Goal: Task Accomplishment & Management: Use online tool/utility

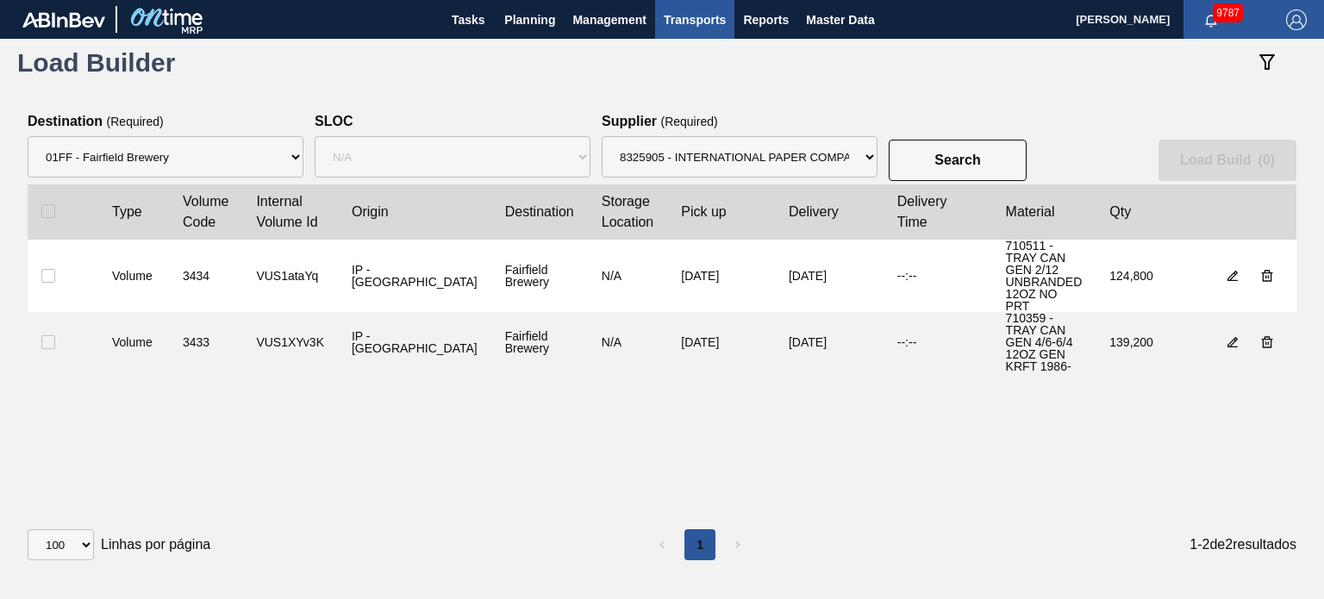
select select "8"
select select "N/A"
select select "1474"
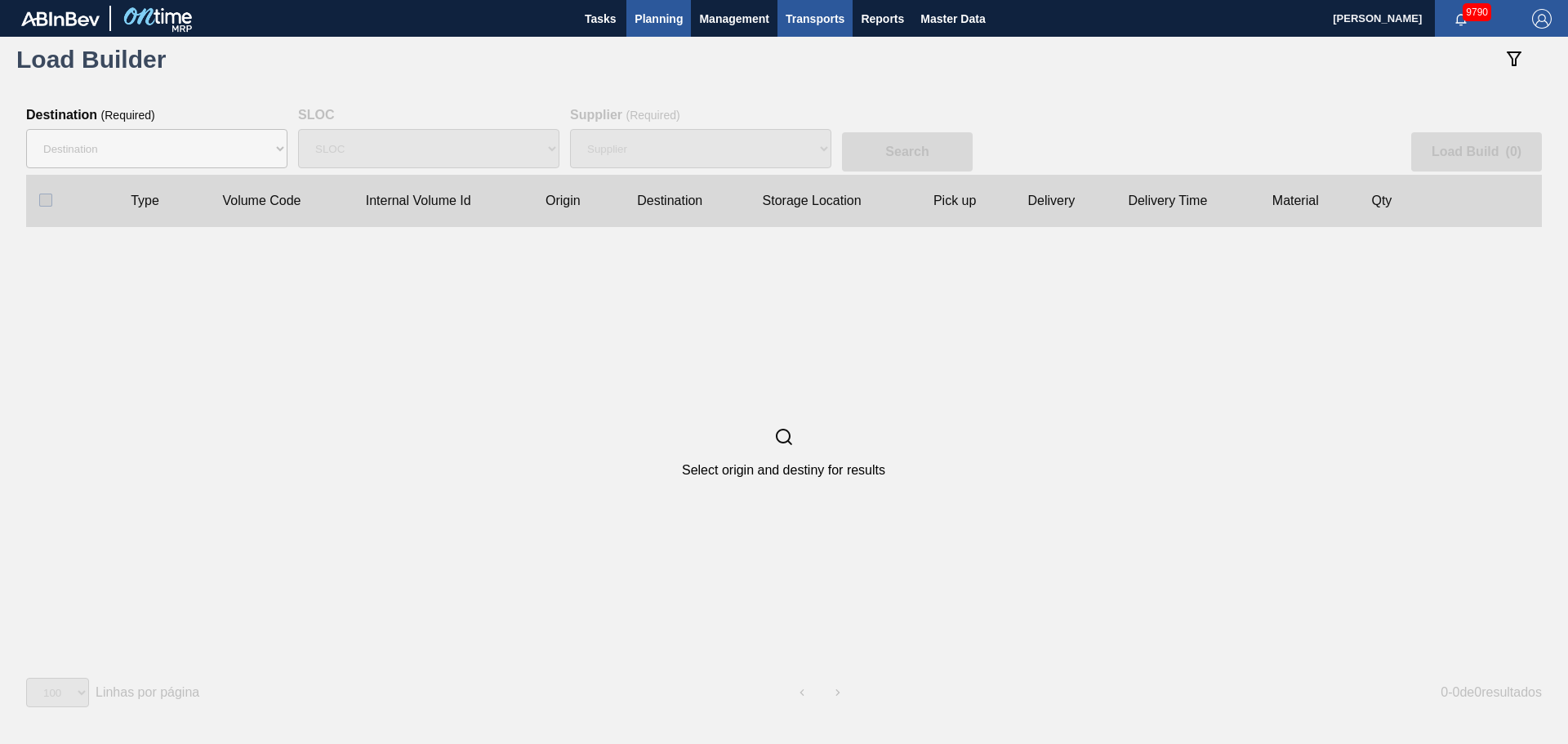
click at [682, 21] on span "Planning" at bounding box center [658, 18] width 48 height 20
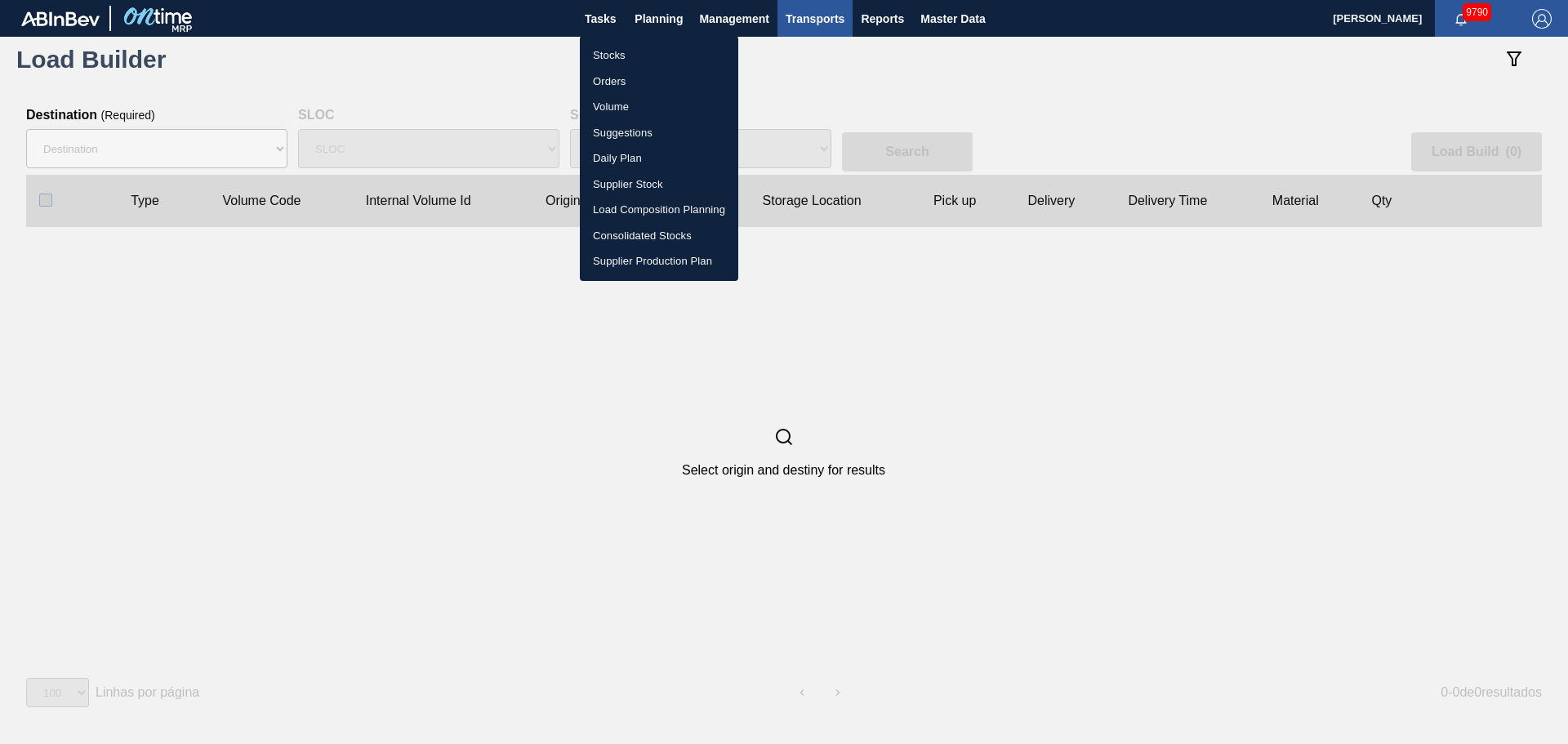
click at [619, 60] on li "Stocks" at bounding box center [658, 56] width 158 height 27
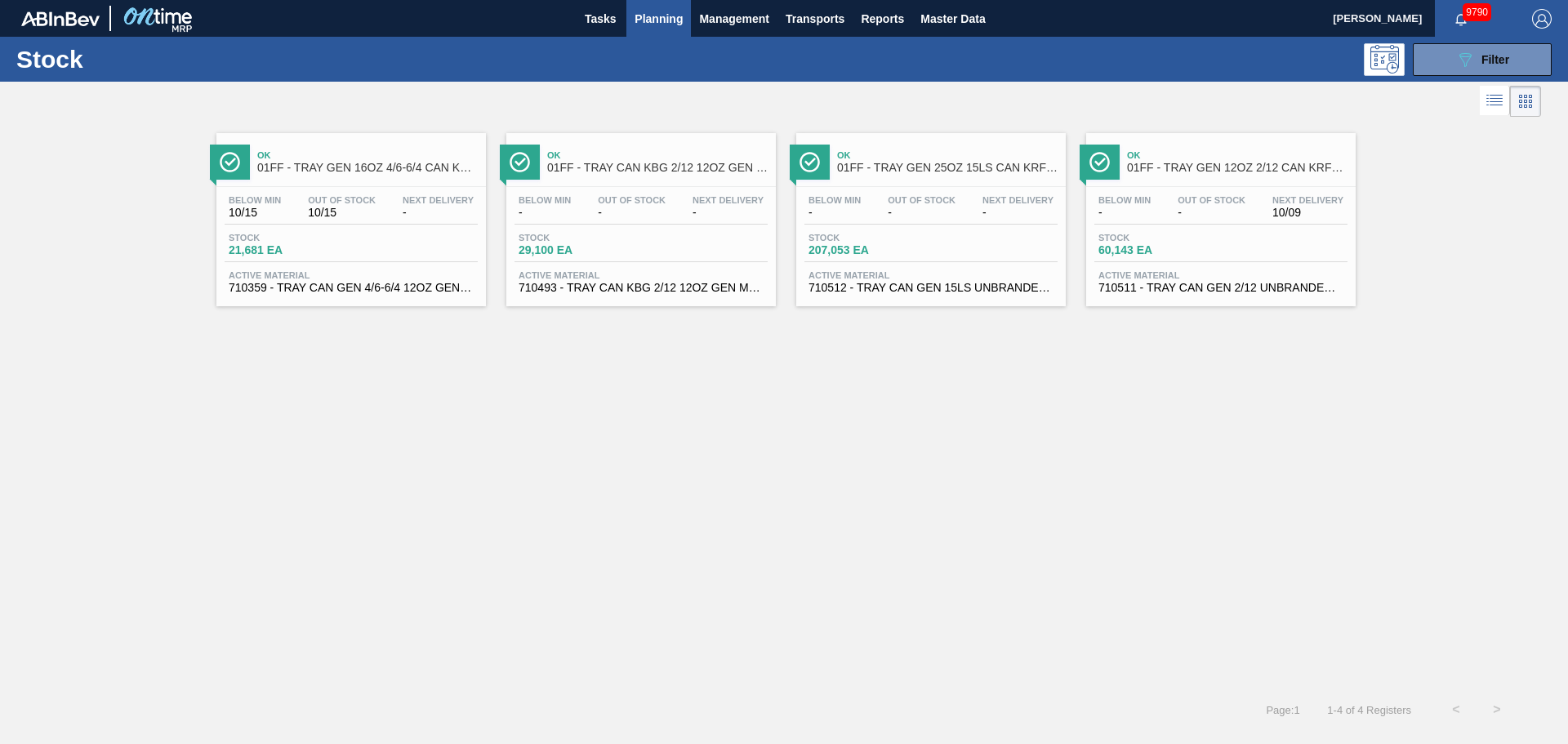
click at [1182, 175] on div "Ok 01FF - TRAY GEN 12OZ 2/12 CAN KRFT 1023-L" at bounding box center [1237, 162] width 221 height 37
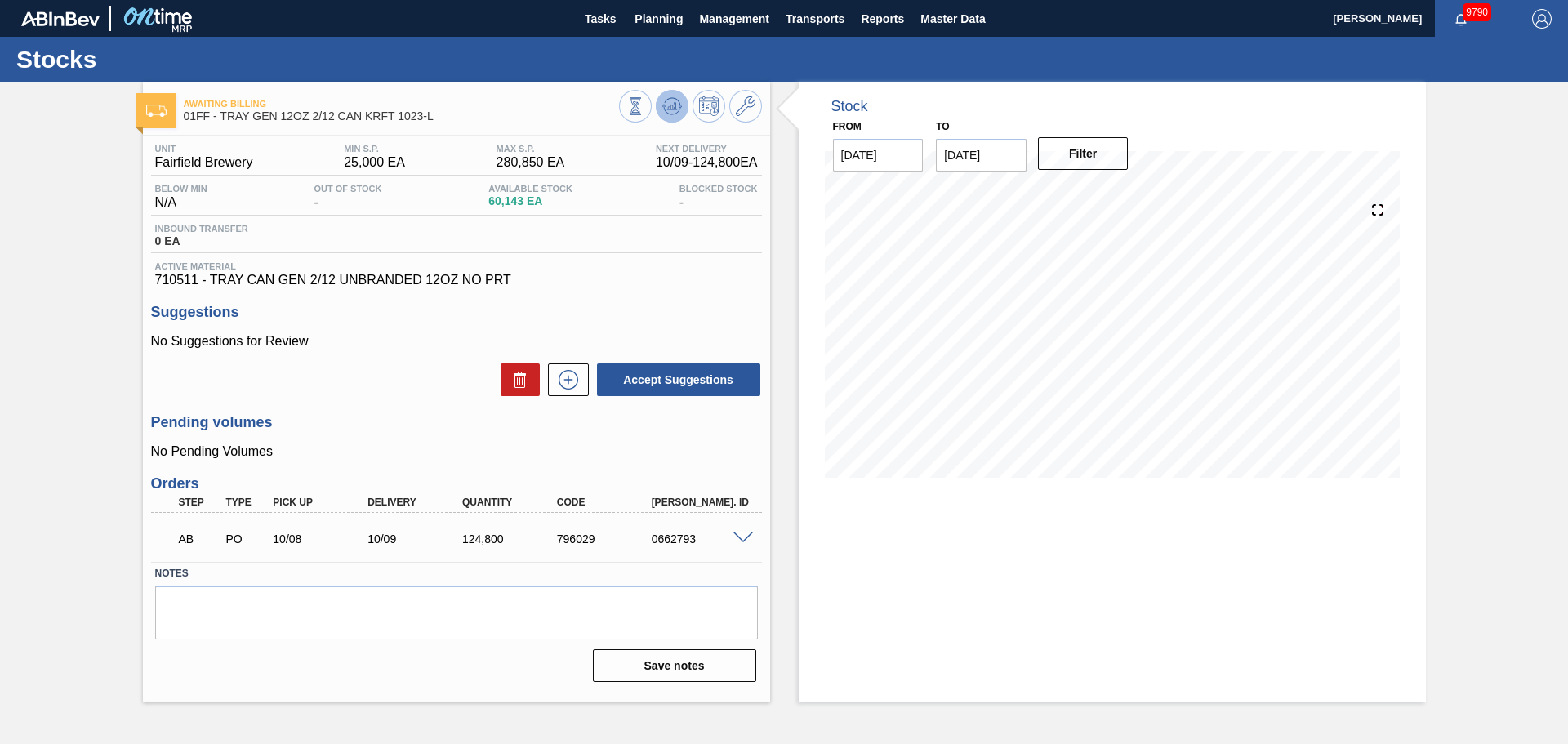
click at [674, 99] on icon at bounding box center [672, 106] width 20 height 20
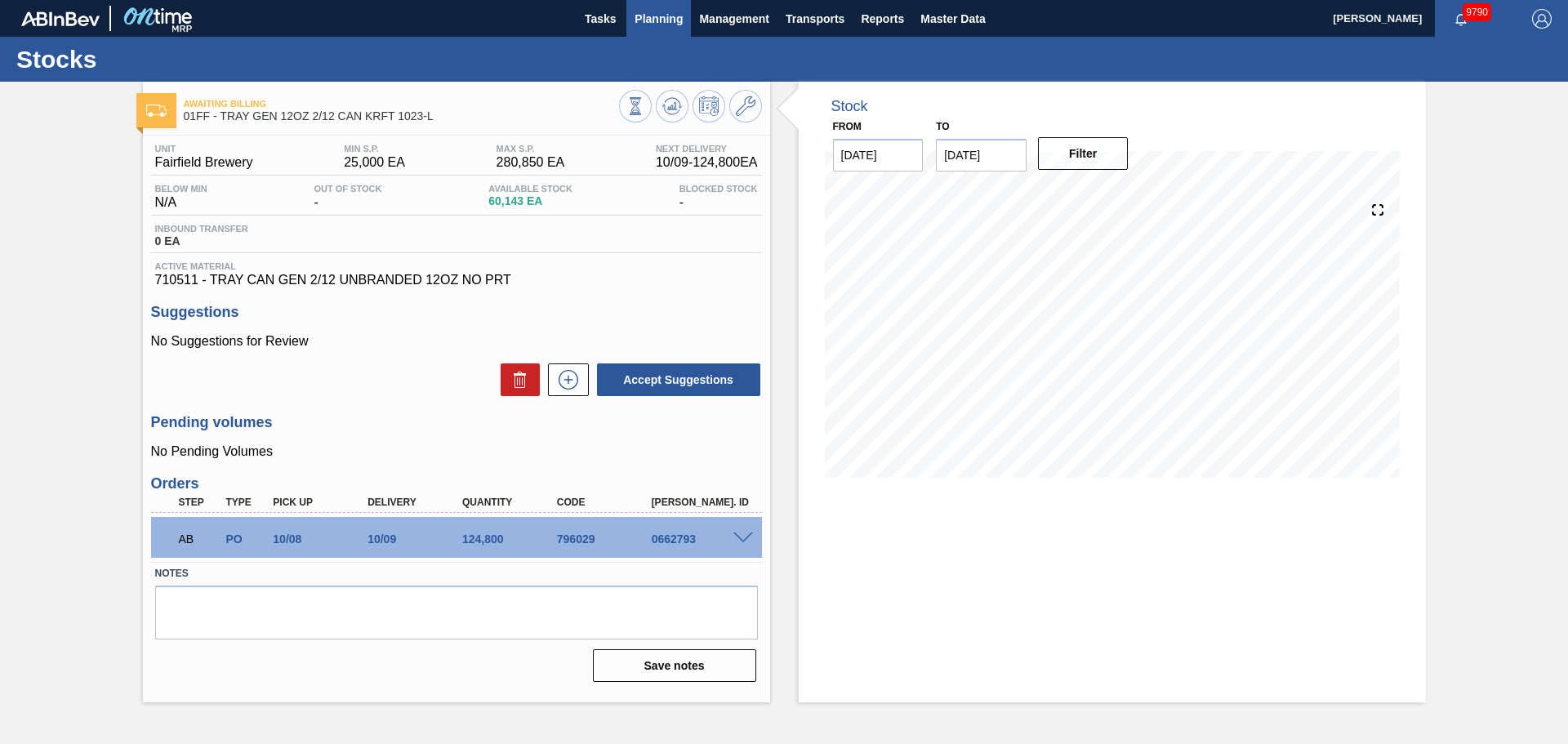
click at [671, 13] on span "Planning" at bounding box center [658, 18] width 48 height 20
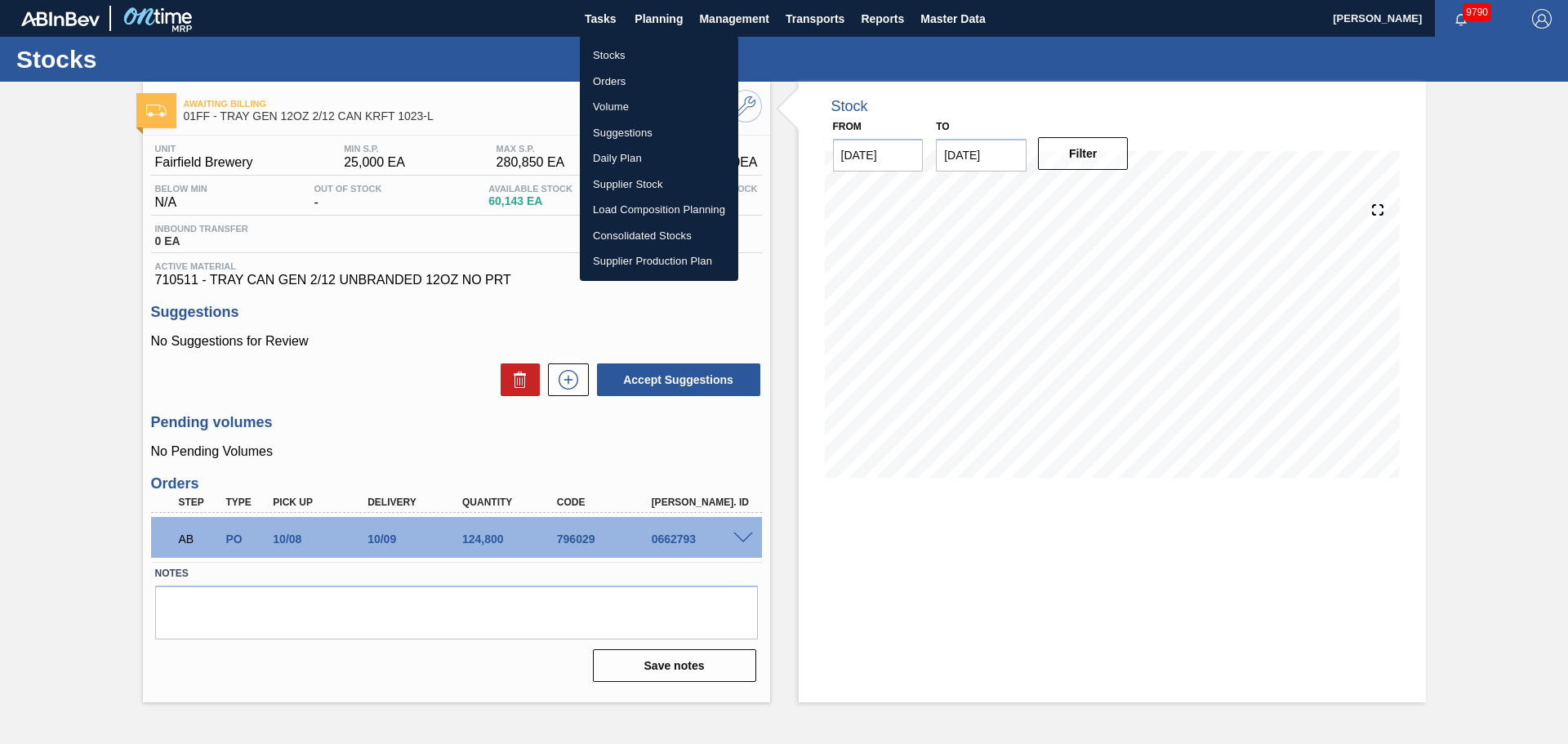
click at [596, 49] on li "Stocks" at bounding box center [658, 56] width 158 height 27
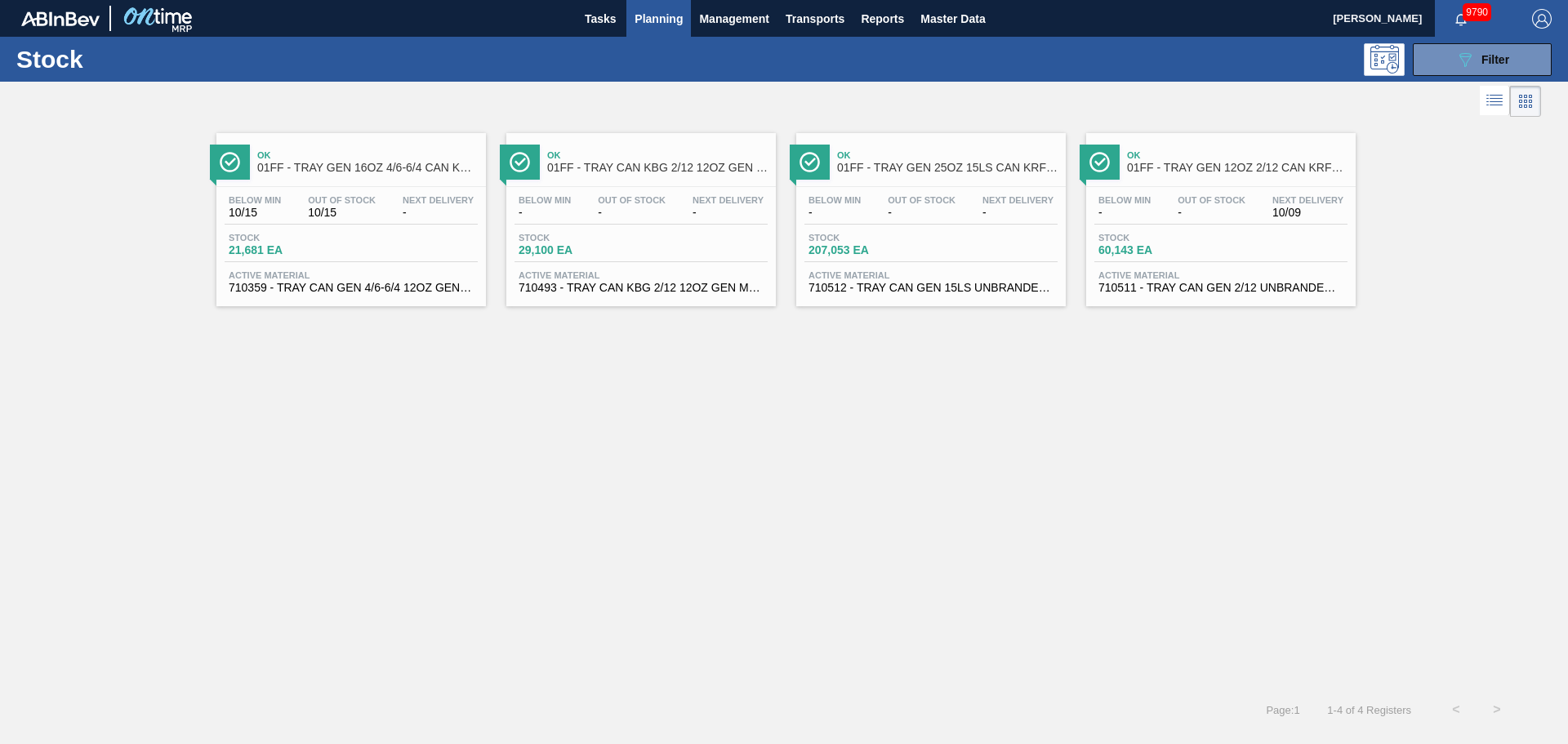
click at [364, 182] on div "Ok 01FF - TRAY GEN 16OZ 4/6-6/4 CAN KRFT 1986-D Below Min 10/15 Out Of Stock 10…" at bounding box center [351, 220] width 269 height 173
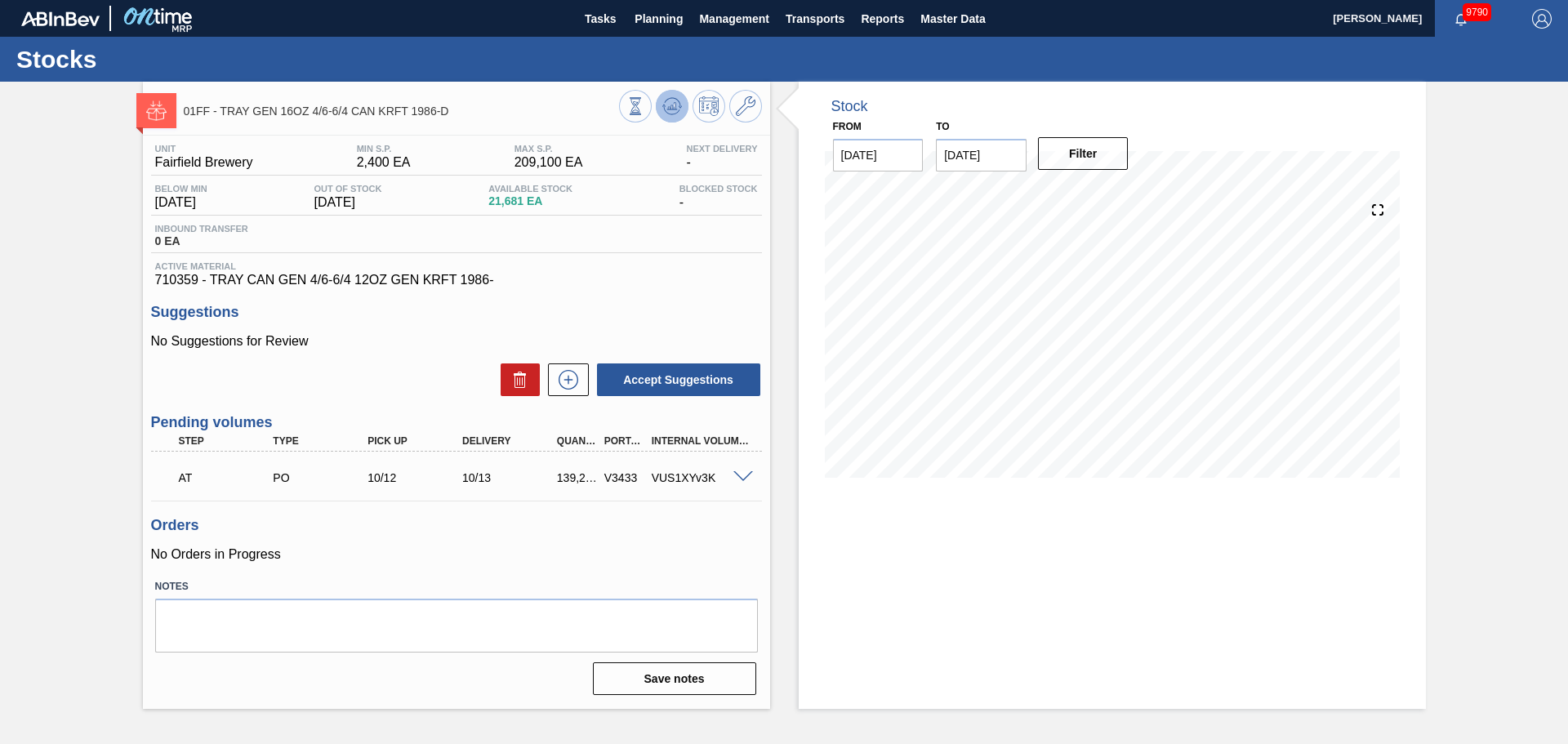
click at [663, 102] on icon at bounding box center [672, 106] width 20 height 20
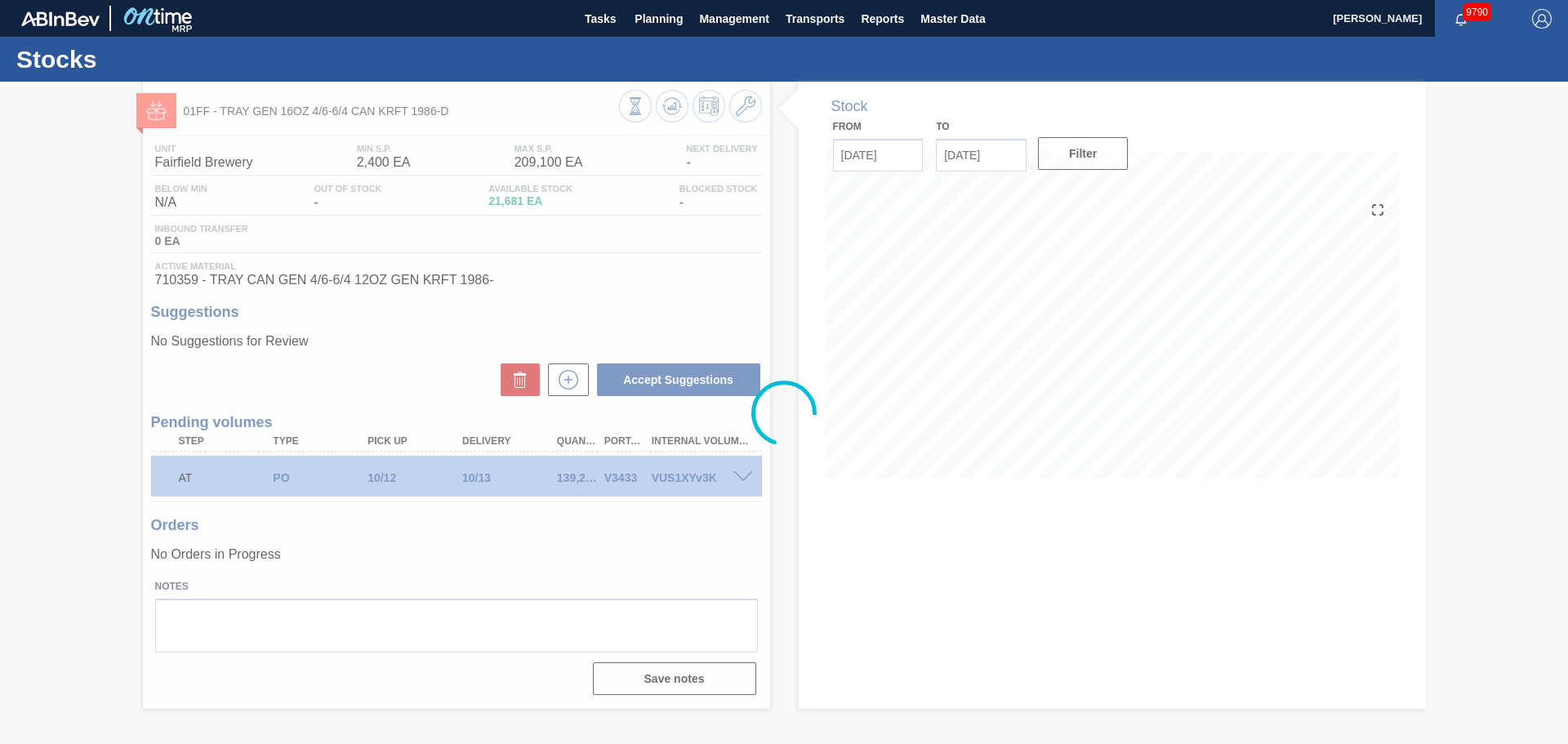
click at [743, 116] on div at bounding box center [784, 412] width 1568 height 662
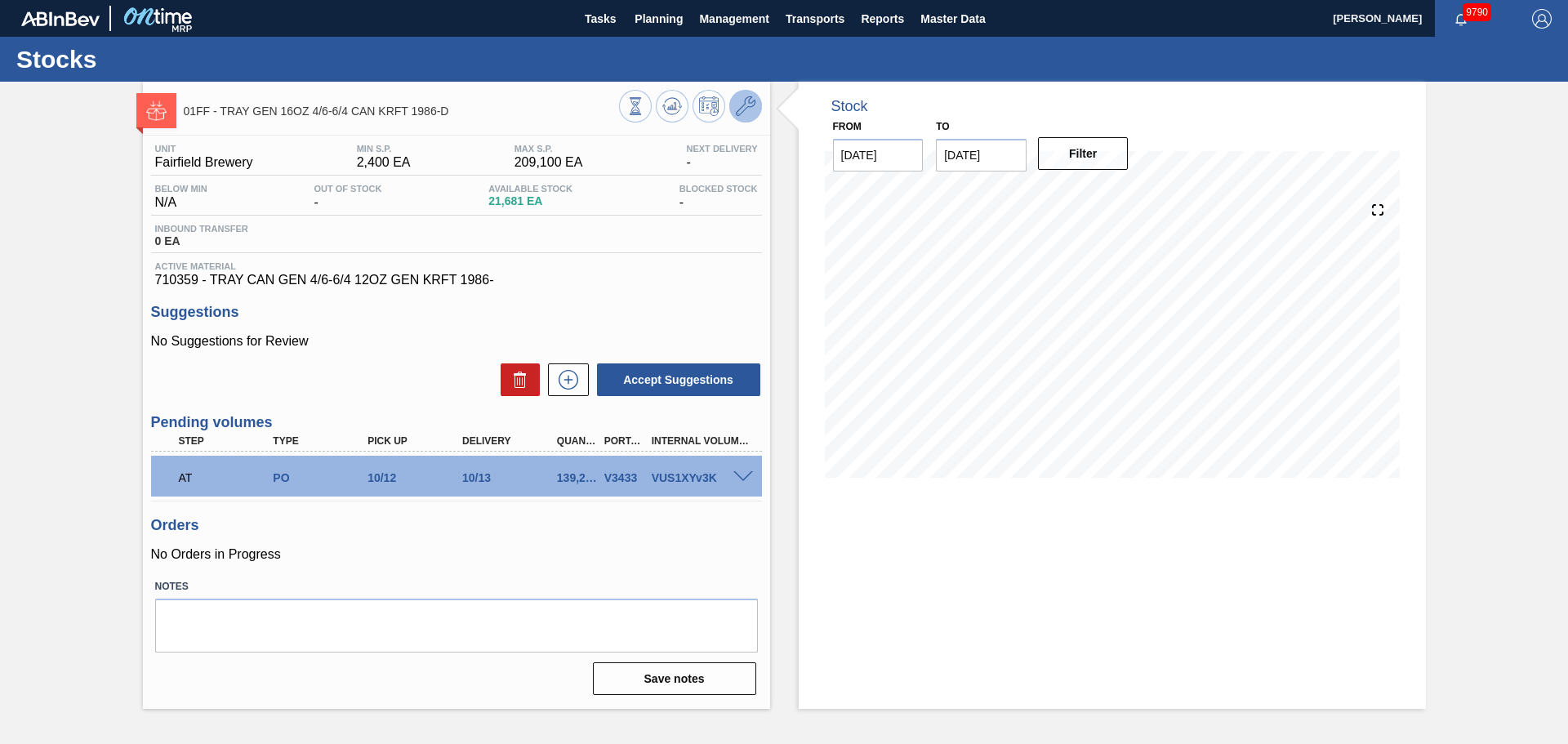
click at [743, 116] on icon at bounding box center [746, 106] width 20 height 20
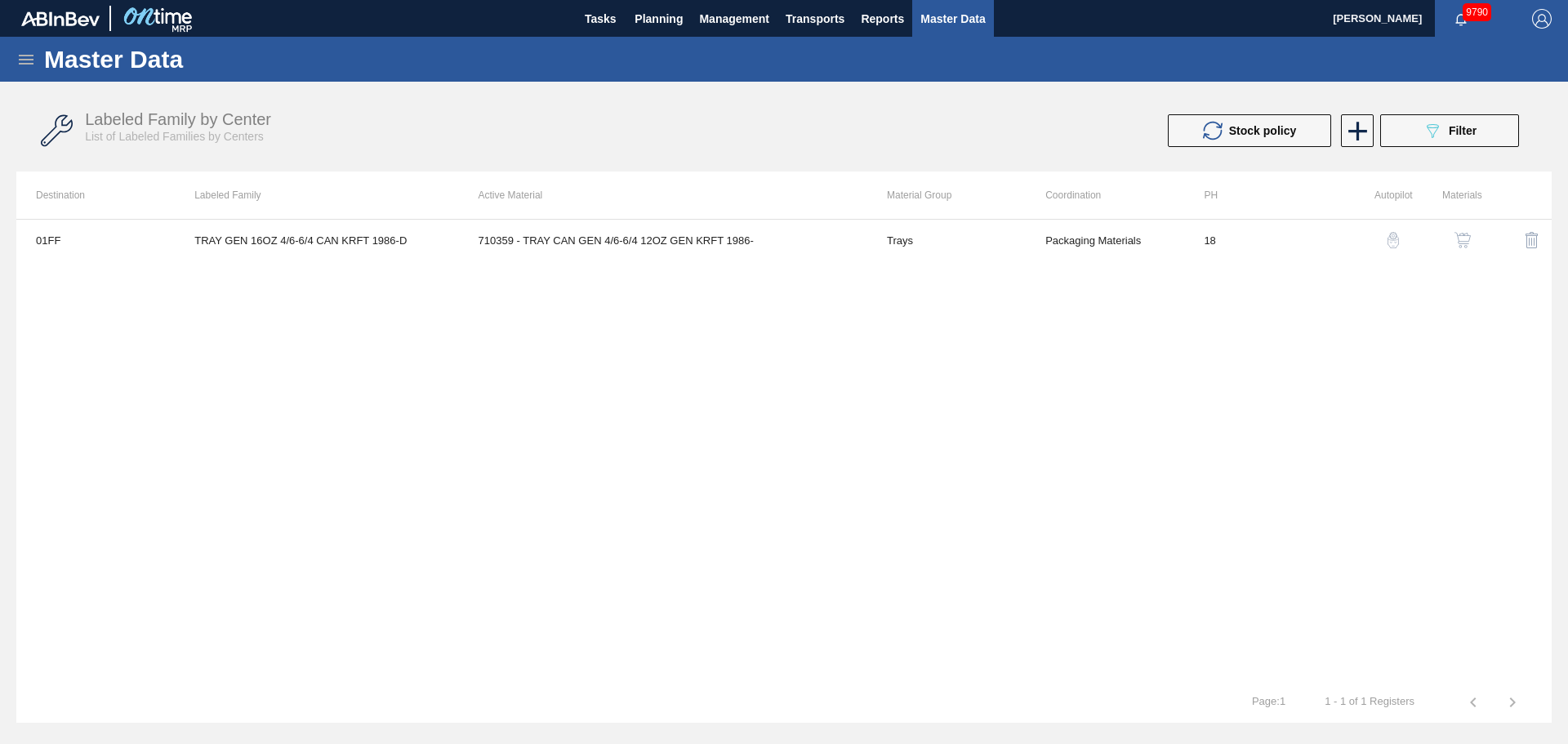
click at [1466, 240] on img "button" at bounding box center [1462, 240] width 16 height 16
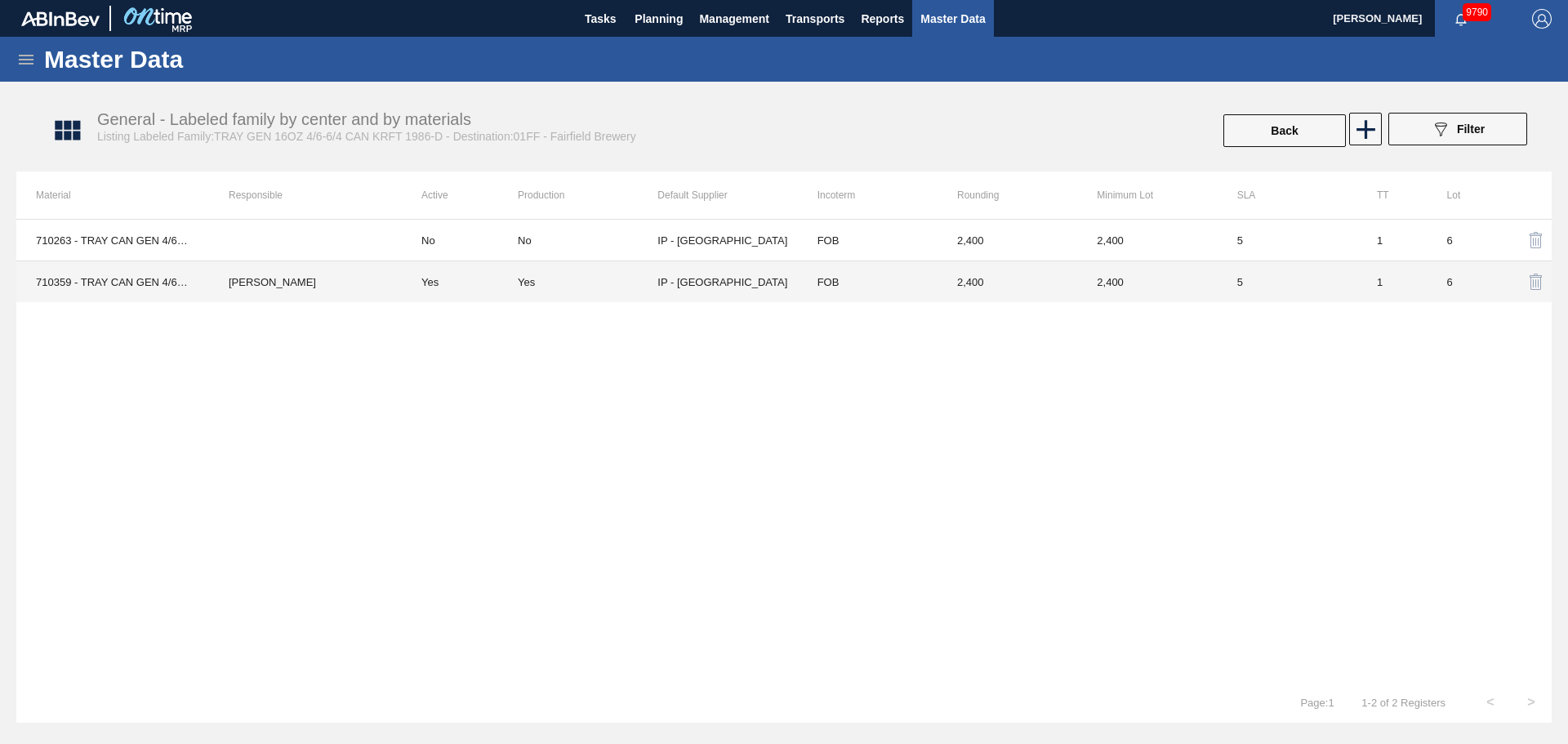
click at [704, 276] on td "IP - [GEOGRAPHIC_DATA]" at bounding box center [727, 282] width 139 height 42
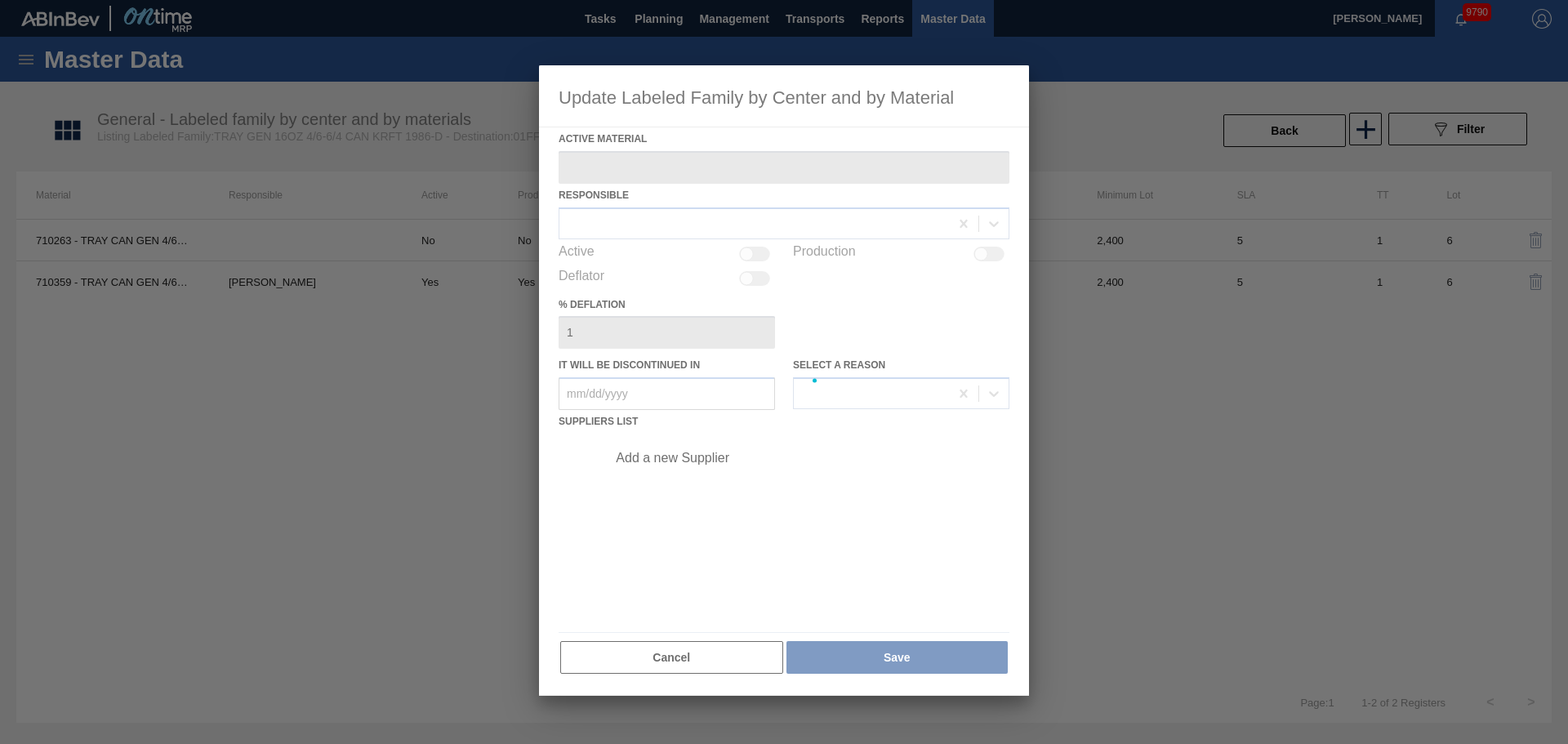
type Material "710359 - TRAY CAN GEN 4/6-6/4 12OZ GEN KRFT 1986-"
checkbox input "true"
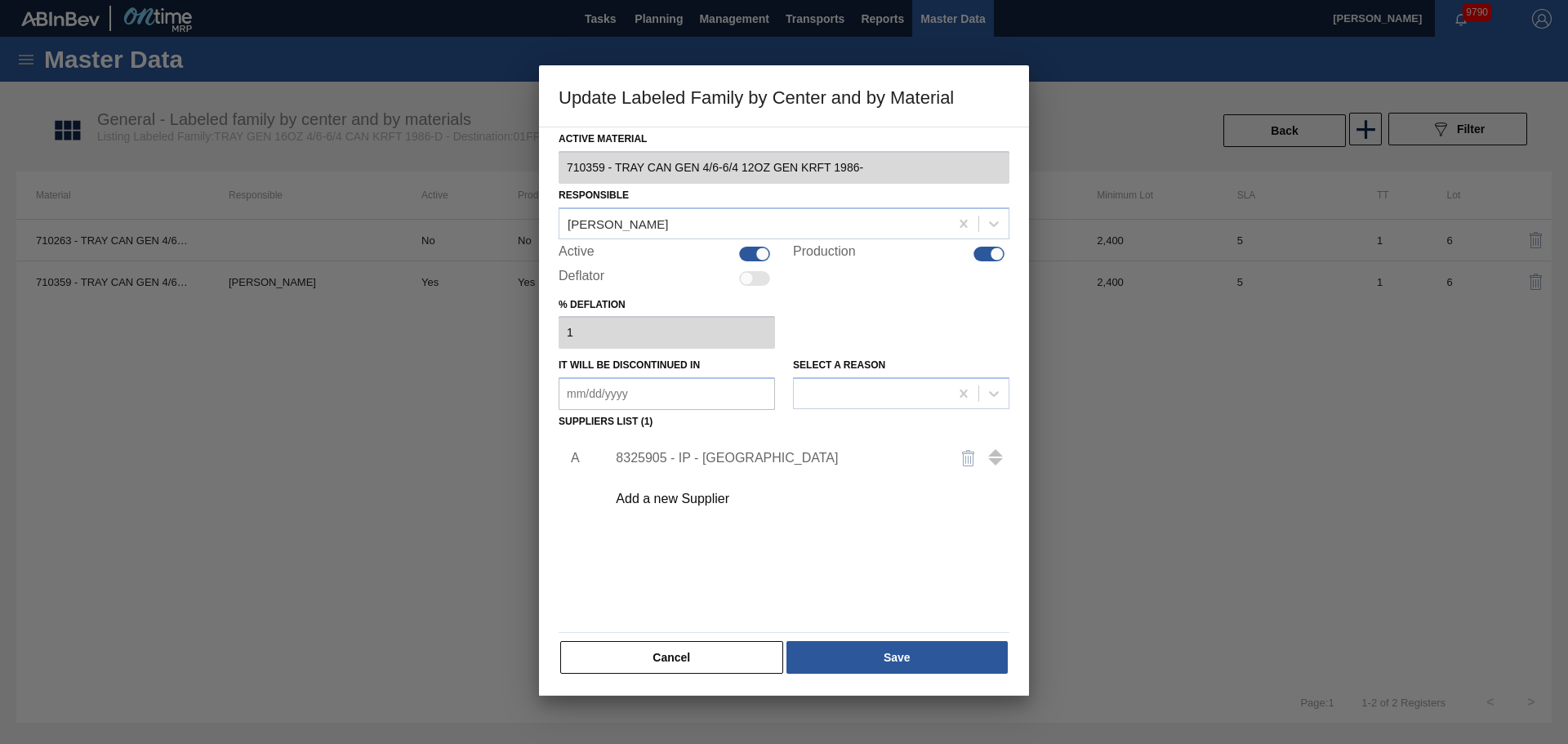
click at [714, 454] on div "8325905 - IP - Elk Grove" at bounding box center [776, 459] width 320 height 15
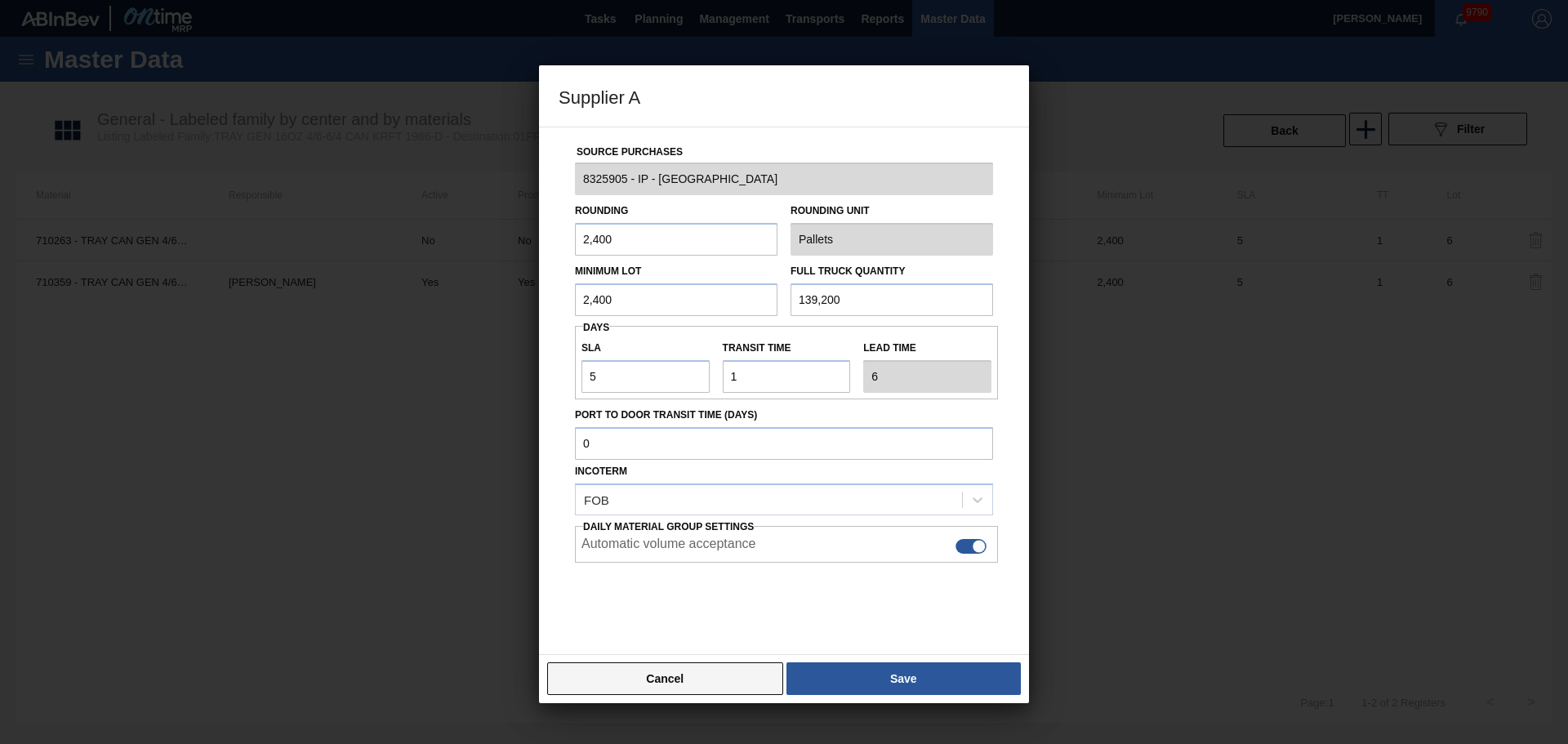
click at [673, 690] on button "Cancel" at bounding box center [665, 679] width 236 height 32
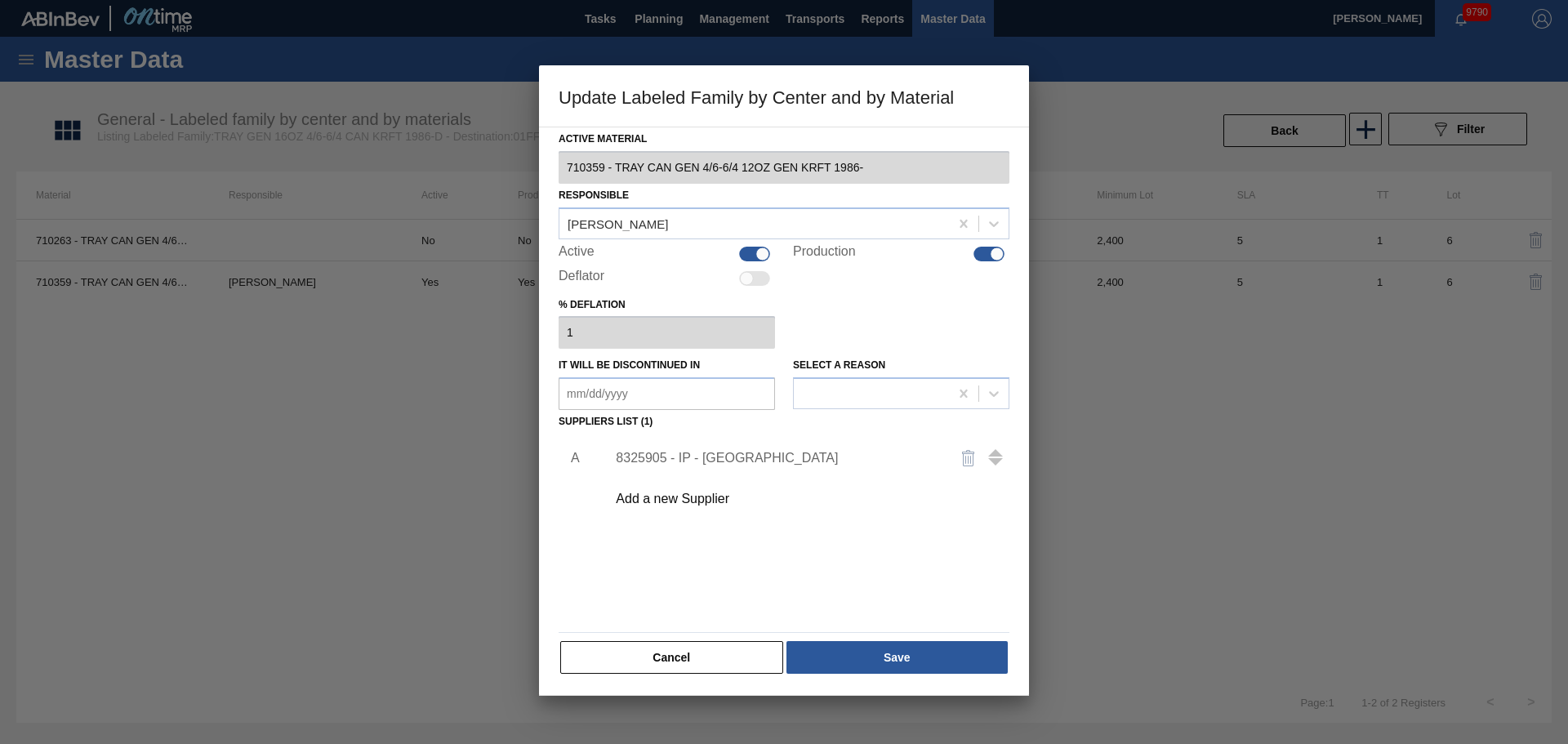
click at [679, 686] on div "Active Material 710359 - TRAY CAN GEN 4/6-6/4 12OZ GEN KRFT 1986- Responsible M…" at bounding box center [784, 411] width 490 height 570
click at [681, 675] on div "Cancel Save" at bounding box center [784, 658] width 451 height 36
click at [686, 658] on button "Cancel" at bounding box center [671, 658] width 223 height 32
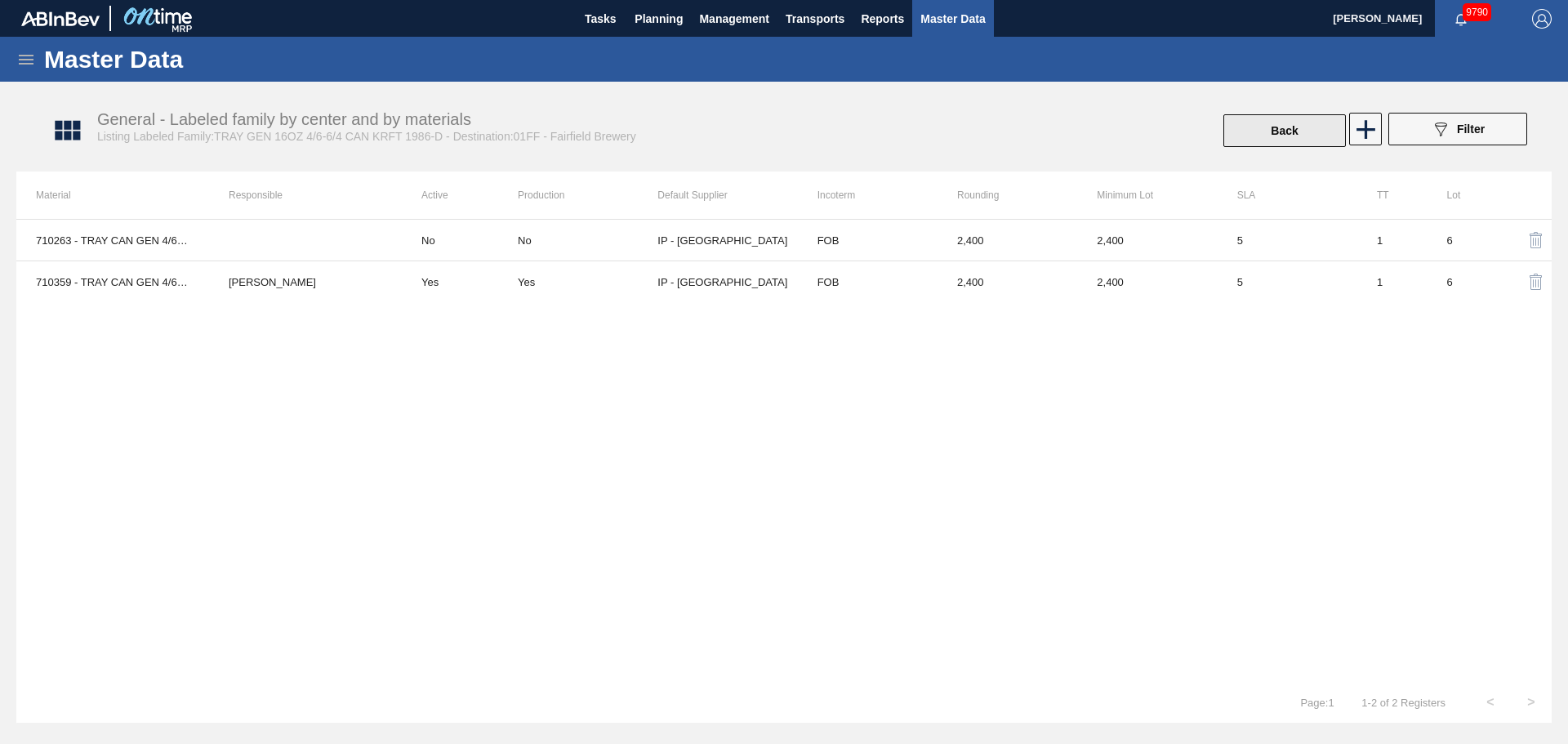
click at [1264, 120] on button "Back" at bounding box center [1284, 131] width 122 height 32
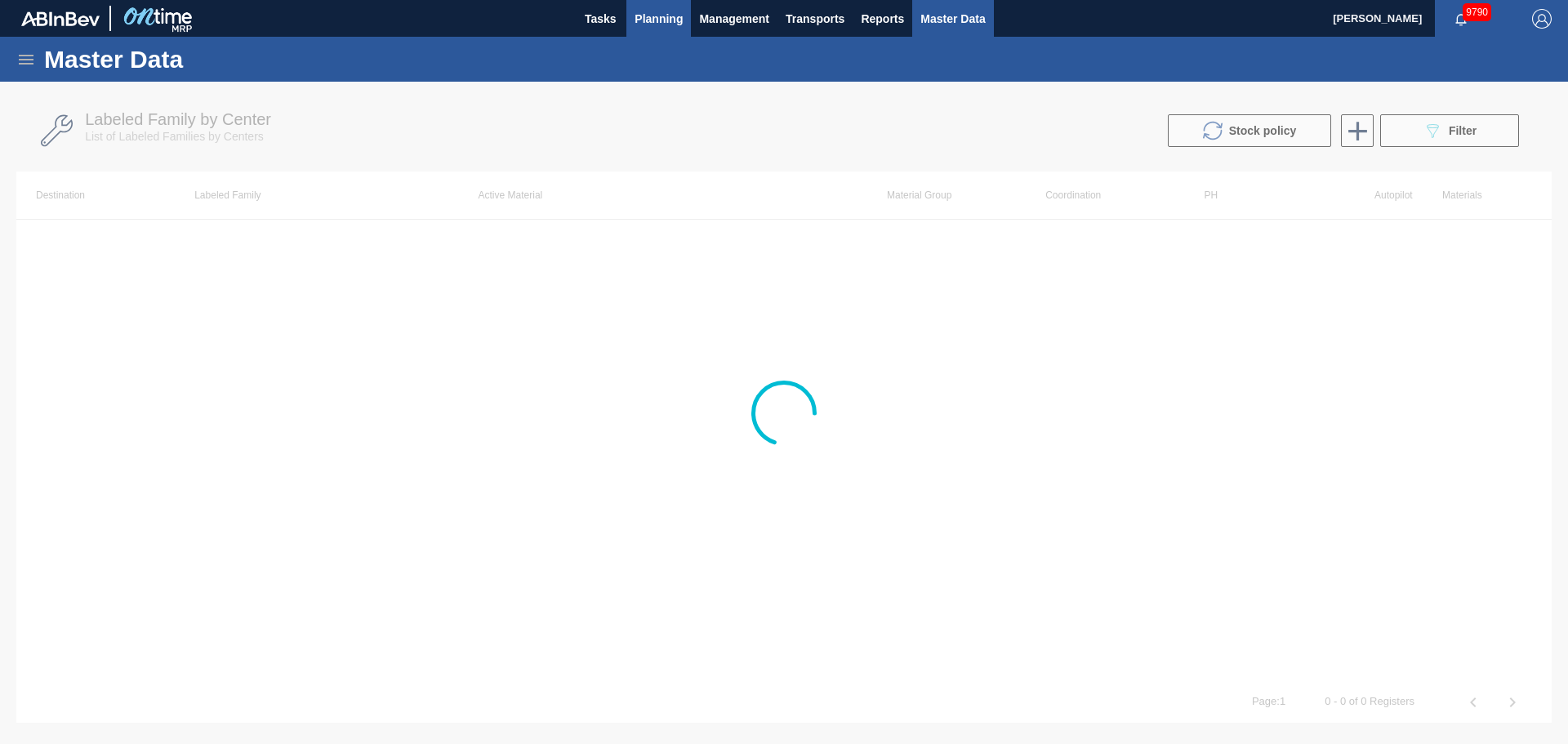
click at [652, 20] on span "Planning" at bounding box center [658, 18] width 48 height 20
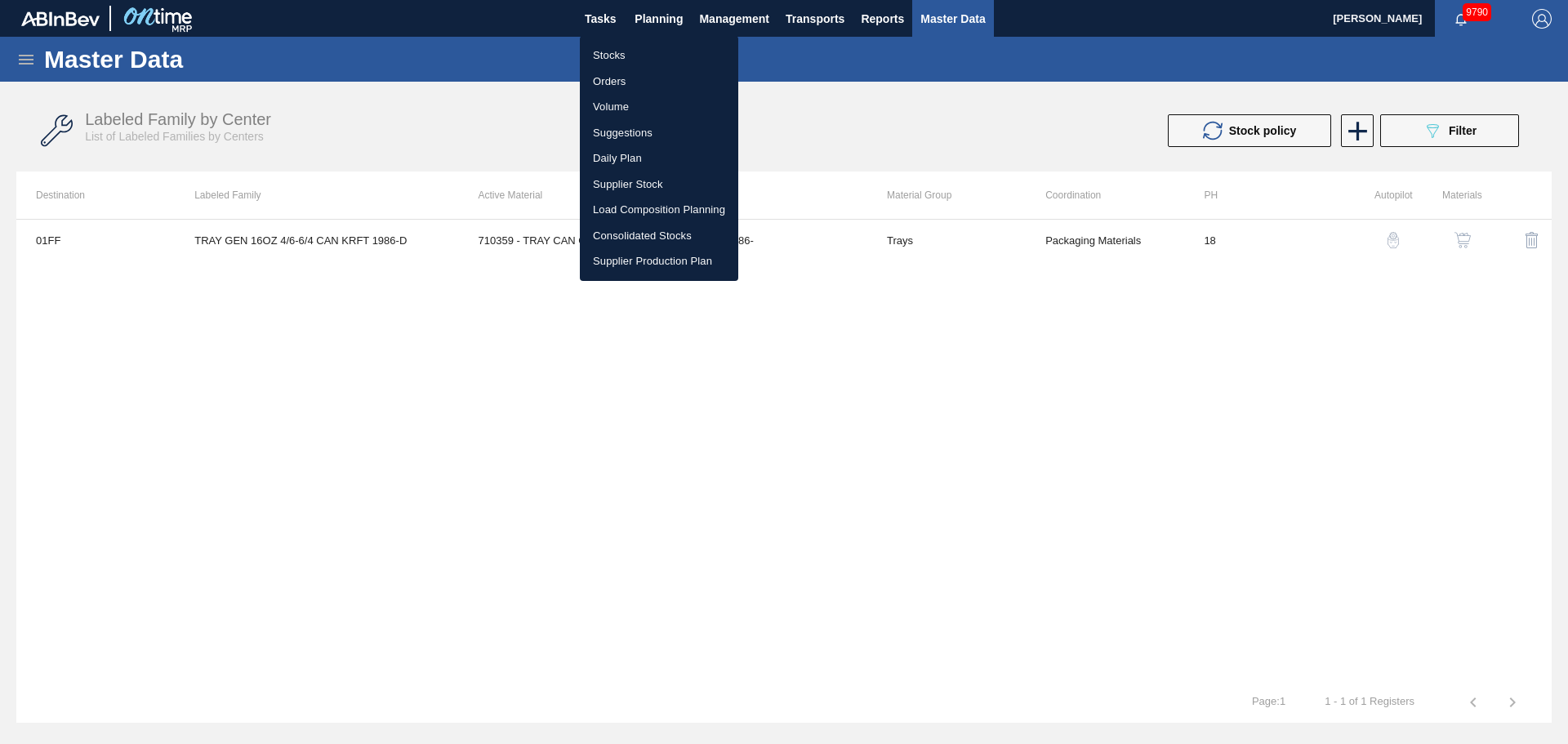
click at [605, 62] on li "Stocks" at bounding box center [658, 56] width 158 height 27
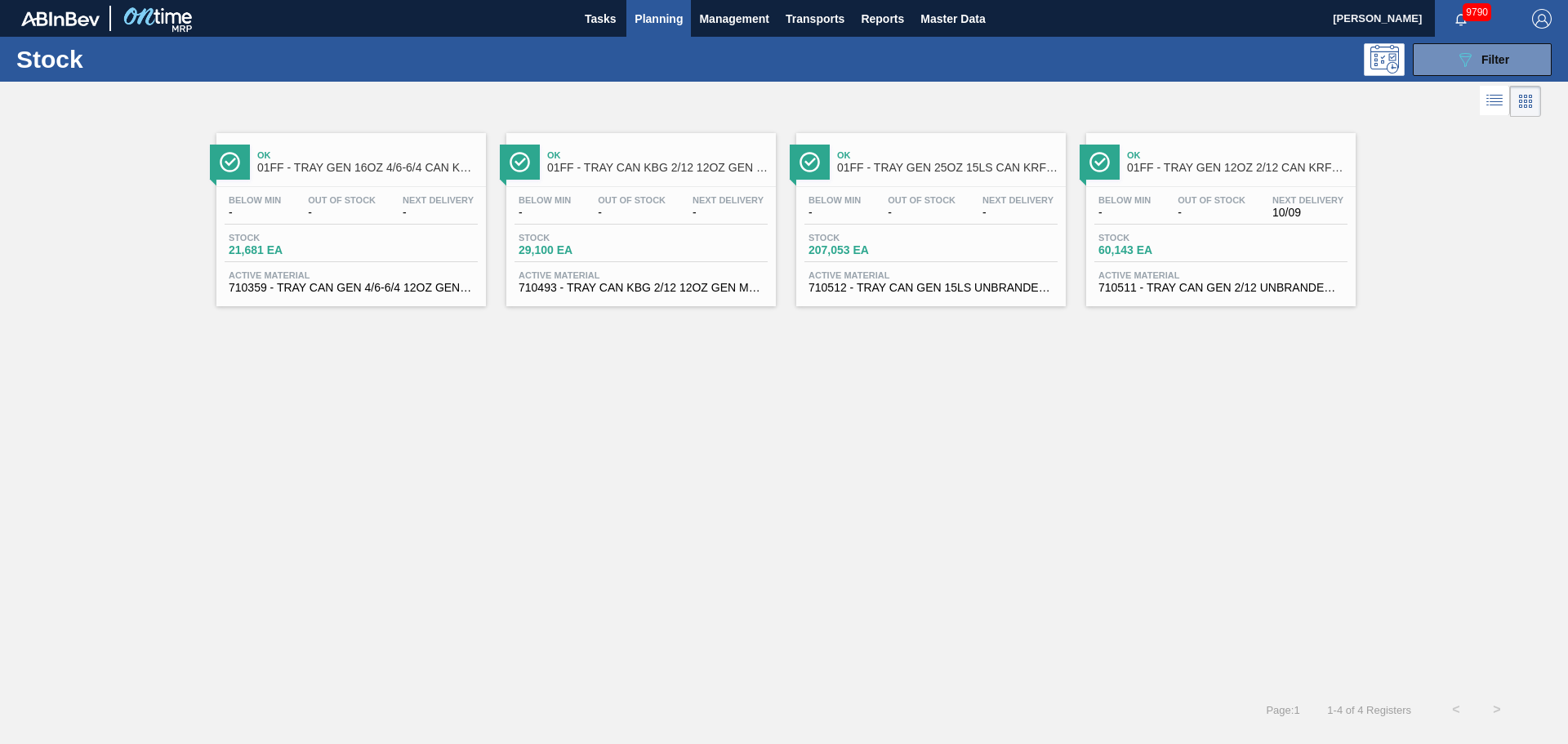
click at [371, 180] on div "Ok 01FF - TRAY GEN 16OZ 4/6-6/4 CAN KRFT 1986-D" at bounding box center [368, 162] width 221 height 37
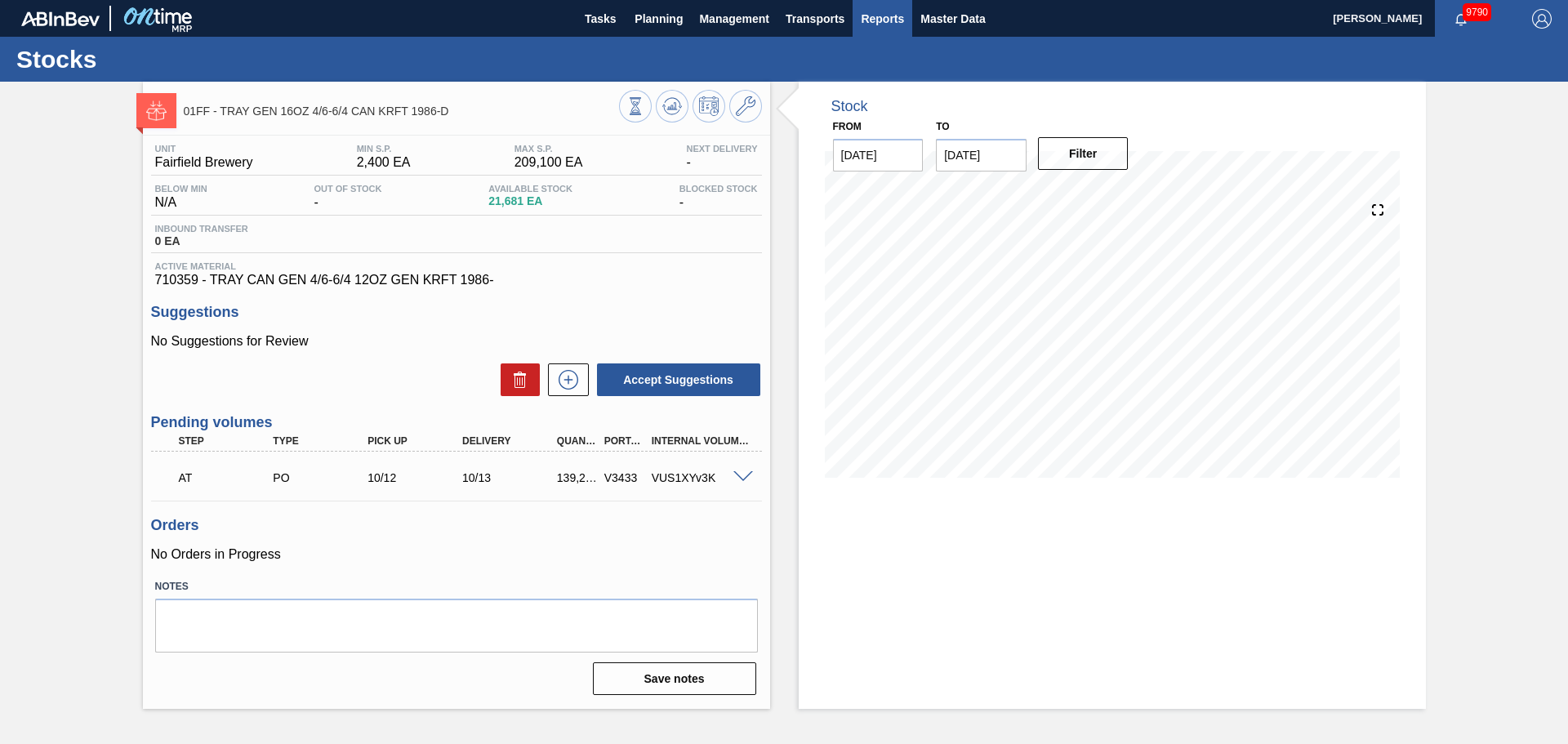
click at [870, 12] on span "Reports" at bounding box center [883, 18] width 44 height 20
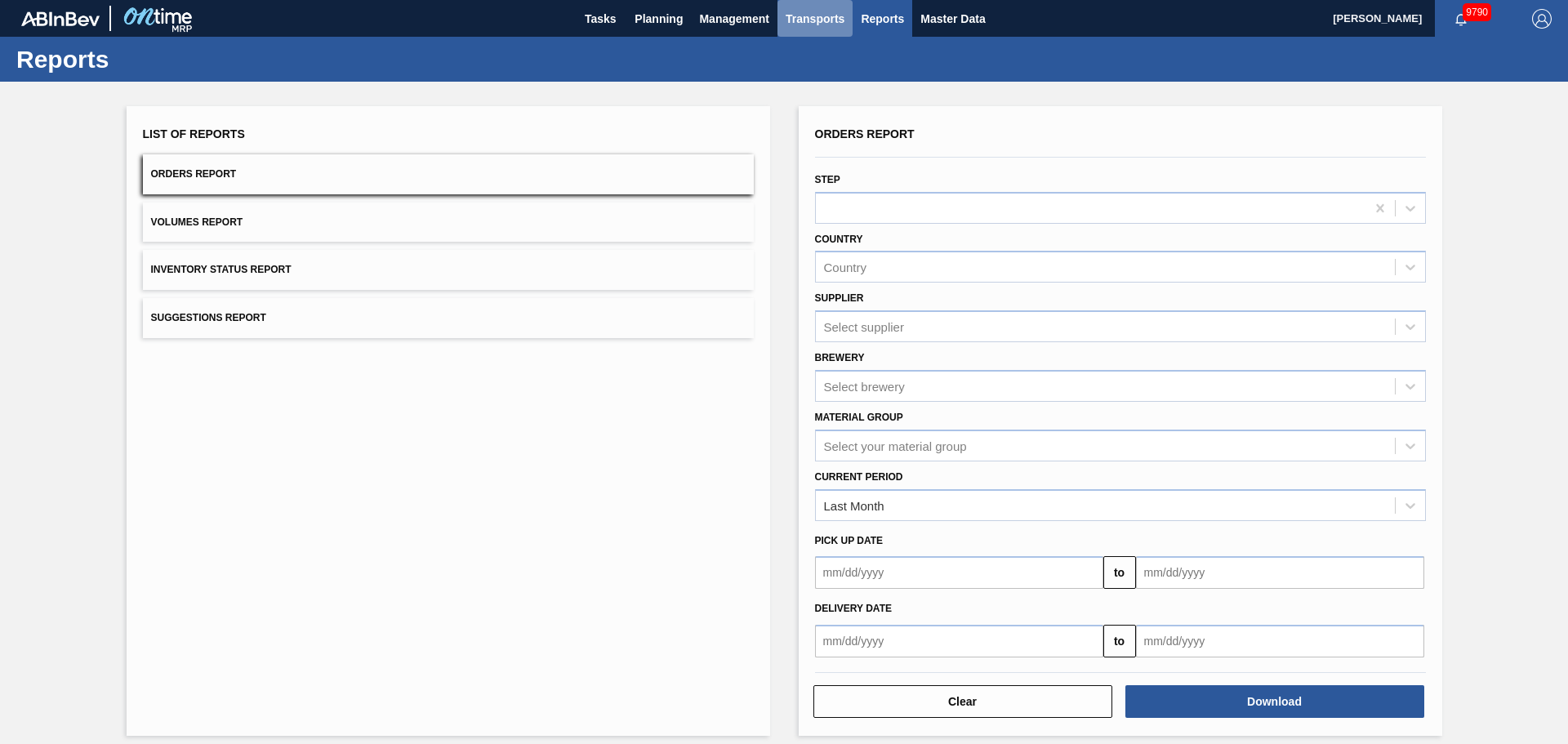
click at [828, 12] on span "Transports" at bounding box center [815, 18] width 59 height 20
click at [818, 81] on li "[GEOGRAPHIC_DATA]" at bounding box center [826, 82] width 138 height 27
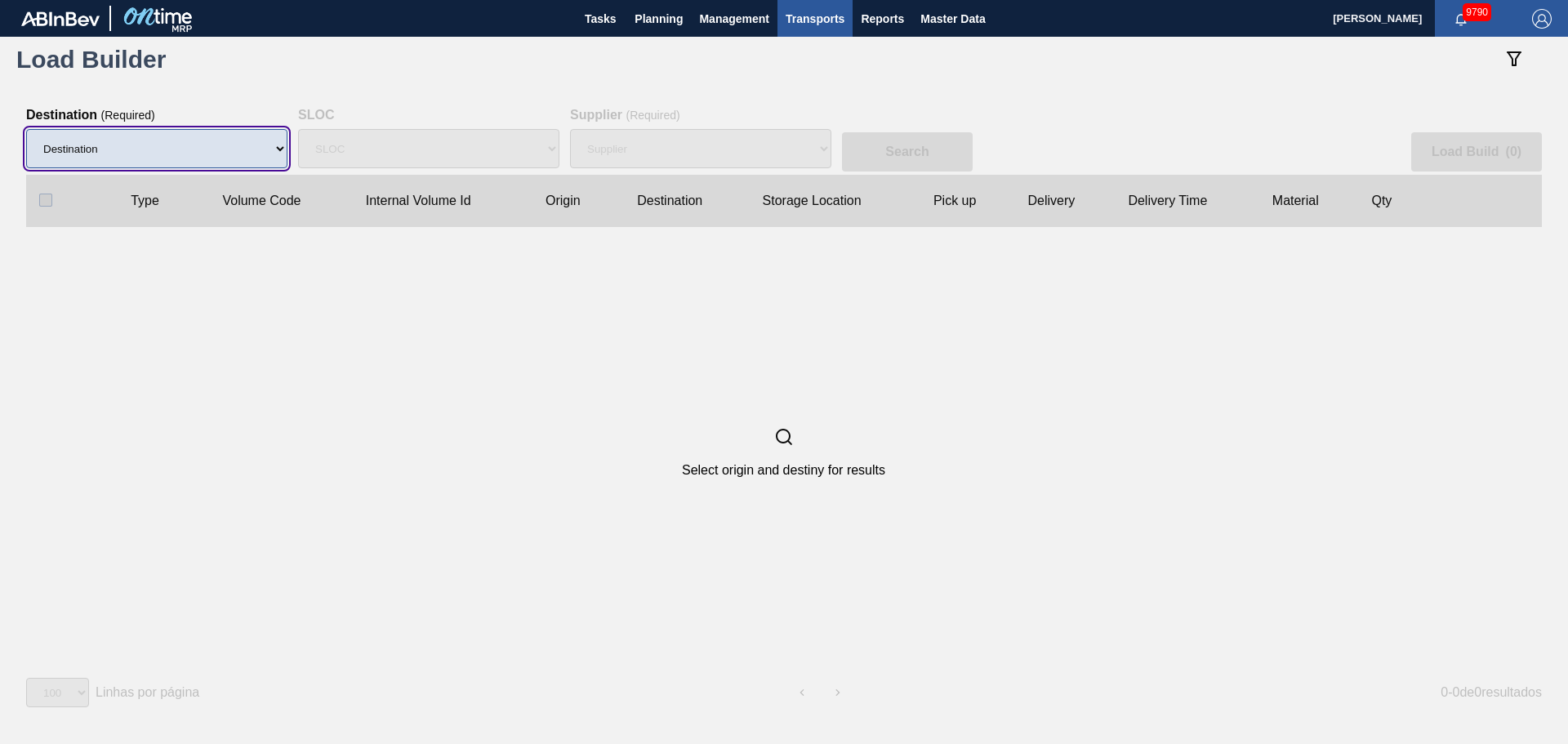
click at [133, 145] on select "Destination 01BV - Baldwinsville Brewery 01CL - Columbus Brewery 01CV - Carters…" at bounding box center [157, 148] width 261 height 39
select select "8"
click at [27, 129] on select "Destination 01BV - Baldwinsville Brewery 01CL - Columbus Brewery 01CV - Carters…" at bounding box center [157, 148] width 261 height 39
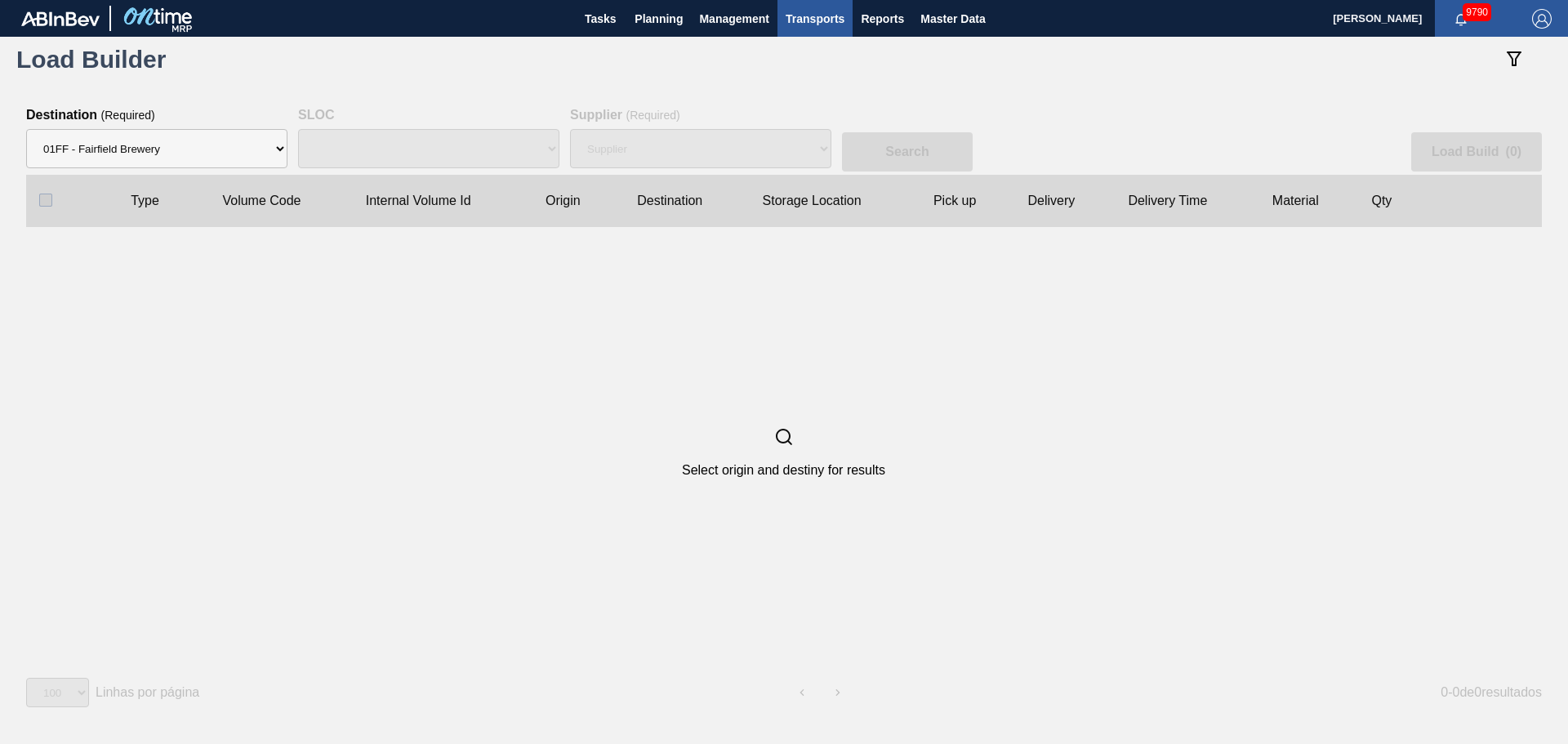
select select "N/A"
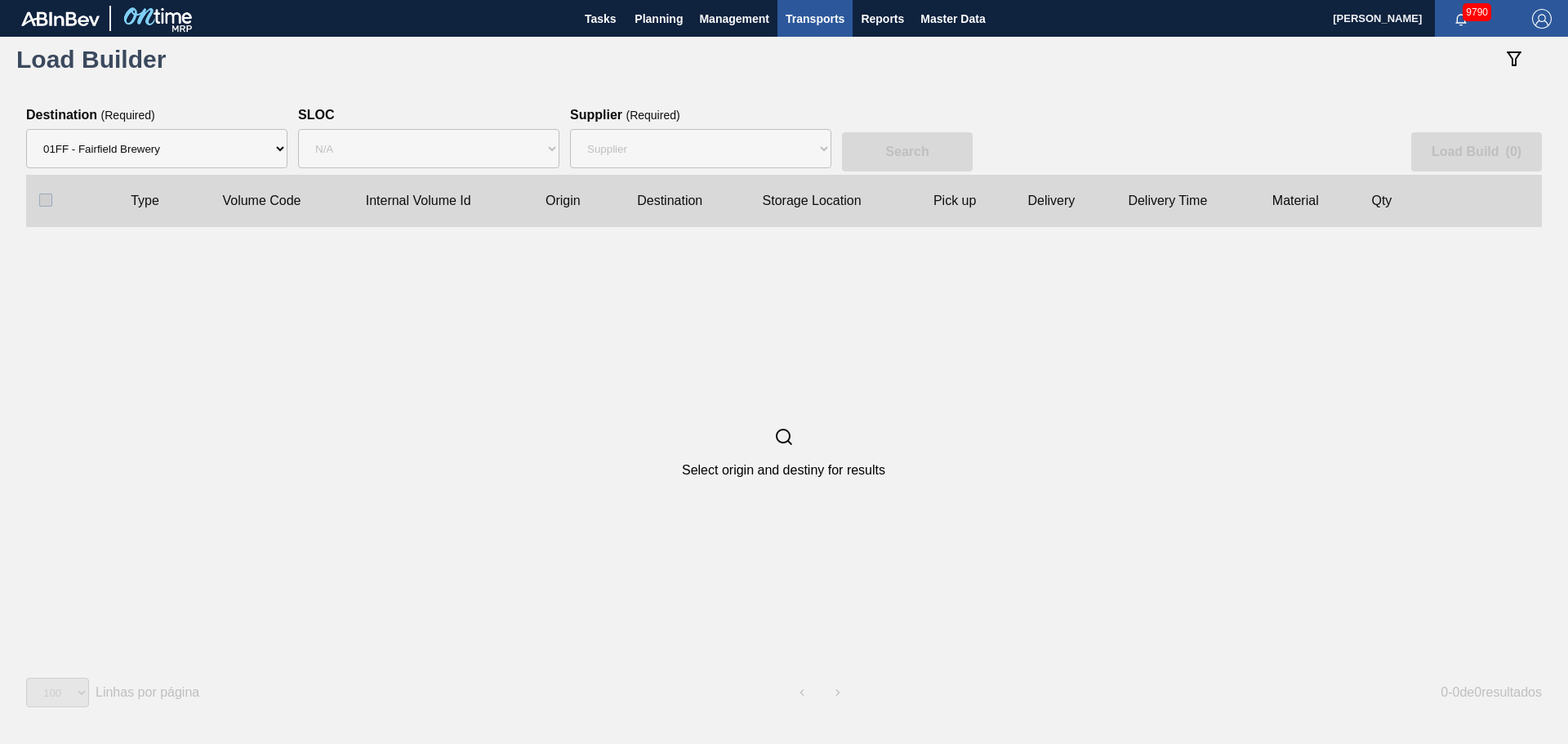
click at [741, 149] on div "Supplier 8329501 - ACCORD CARTON CO 8341298 - ACCREDO PACKAGING INC 8248341 - A…" at bounding box center [701, 148] width 261 height 52
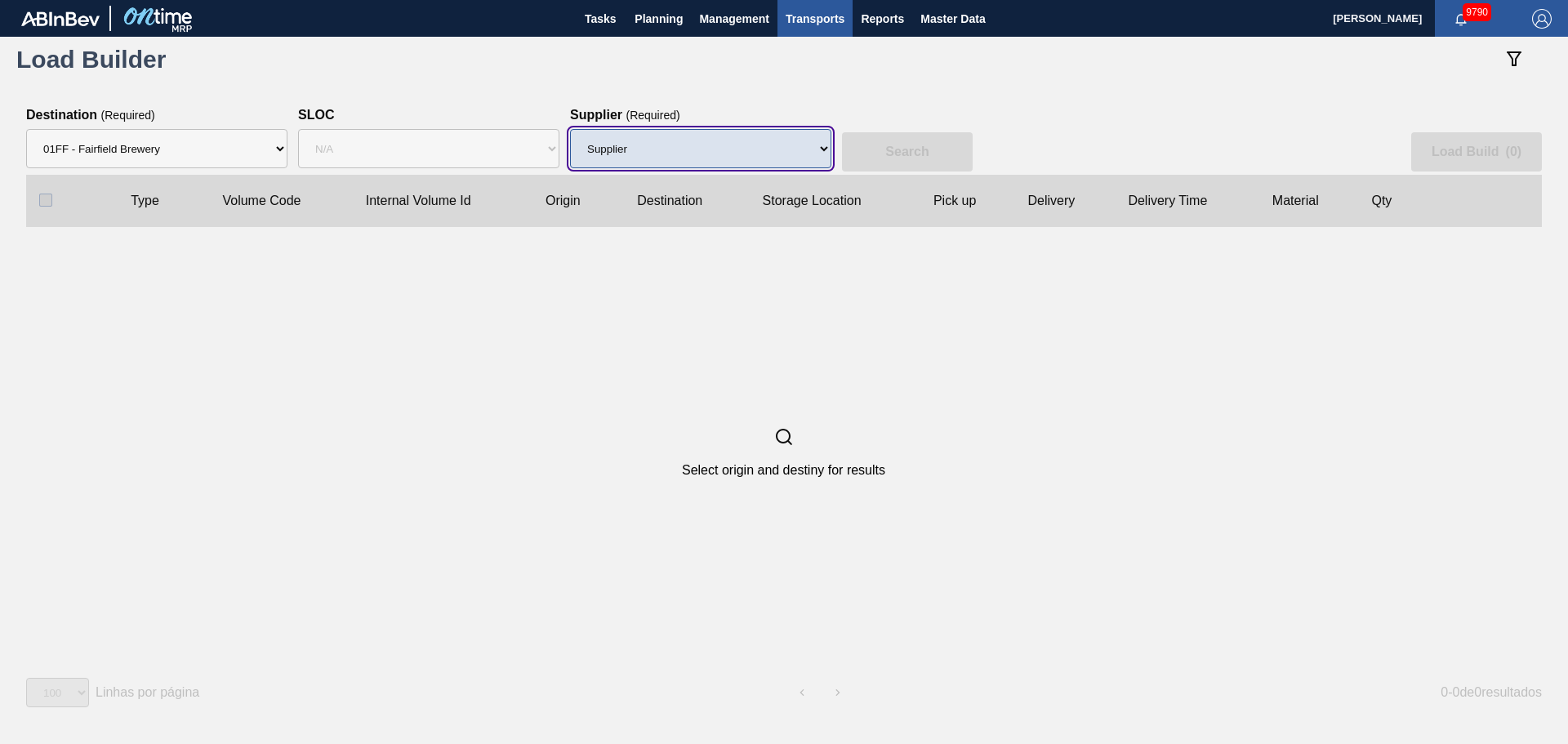
drag, startPoint x: 741, startPoint y: 149, endPoint x: 728, endPoint y: 163, distance: 19.1
click at [741, 149] on select "Supplier 8329501 - ACCORD CARTON CO 8341298 - ACCREDO PACKAGING INC 8248341 - A…" at bounding box center [701, 148] width 261 height 39
select select "1474"
click at [570, 129] on select "Supplier 8329501 - ACCORD CARTON CO 8341298 - ACCREDO PACKAGING INC 8248341 - A…" at bounding box center [701, 148] width 261 height 39
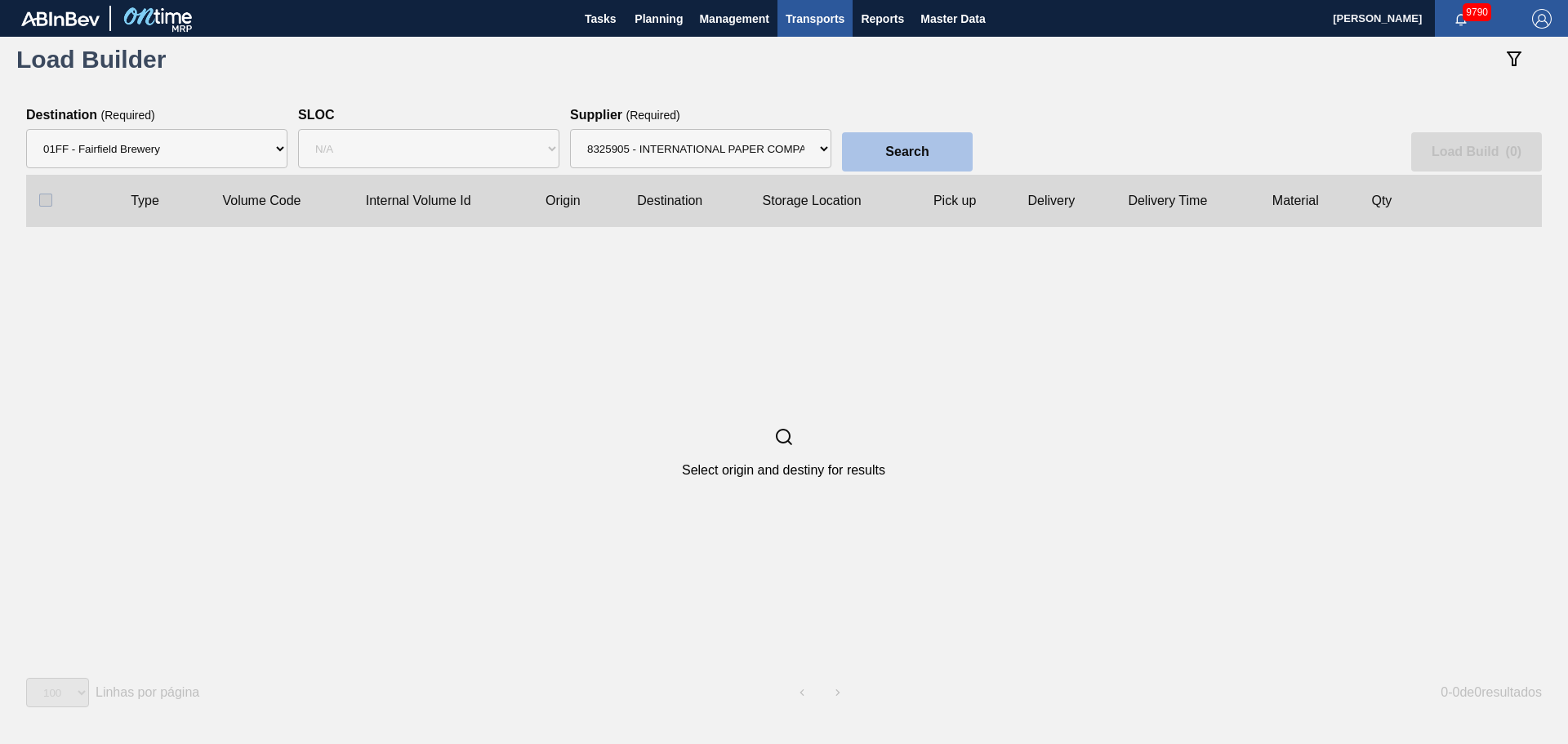
click at [0, 0] on slot "Search" at bounding box center [0, 0] width 0 height 0
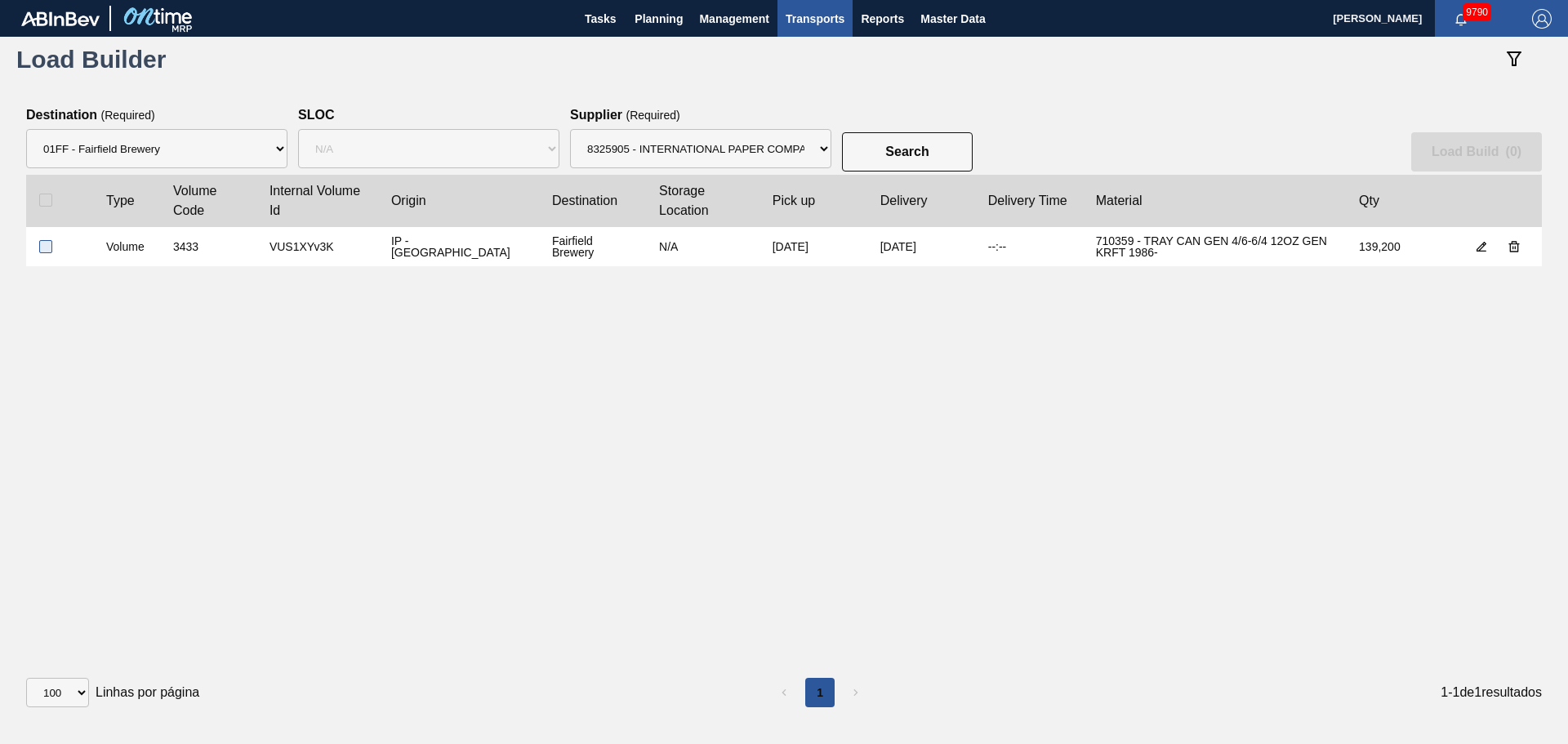
click at [50, 248] on input "checkbox" at bounding box center [45, 246] width 13 height 13
checkbox input "true"
click at [1537, 152] on button "Load Build ( 1 )" at bounding box center [1477, 152] width 131 height 39
select select "Undefined"
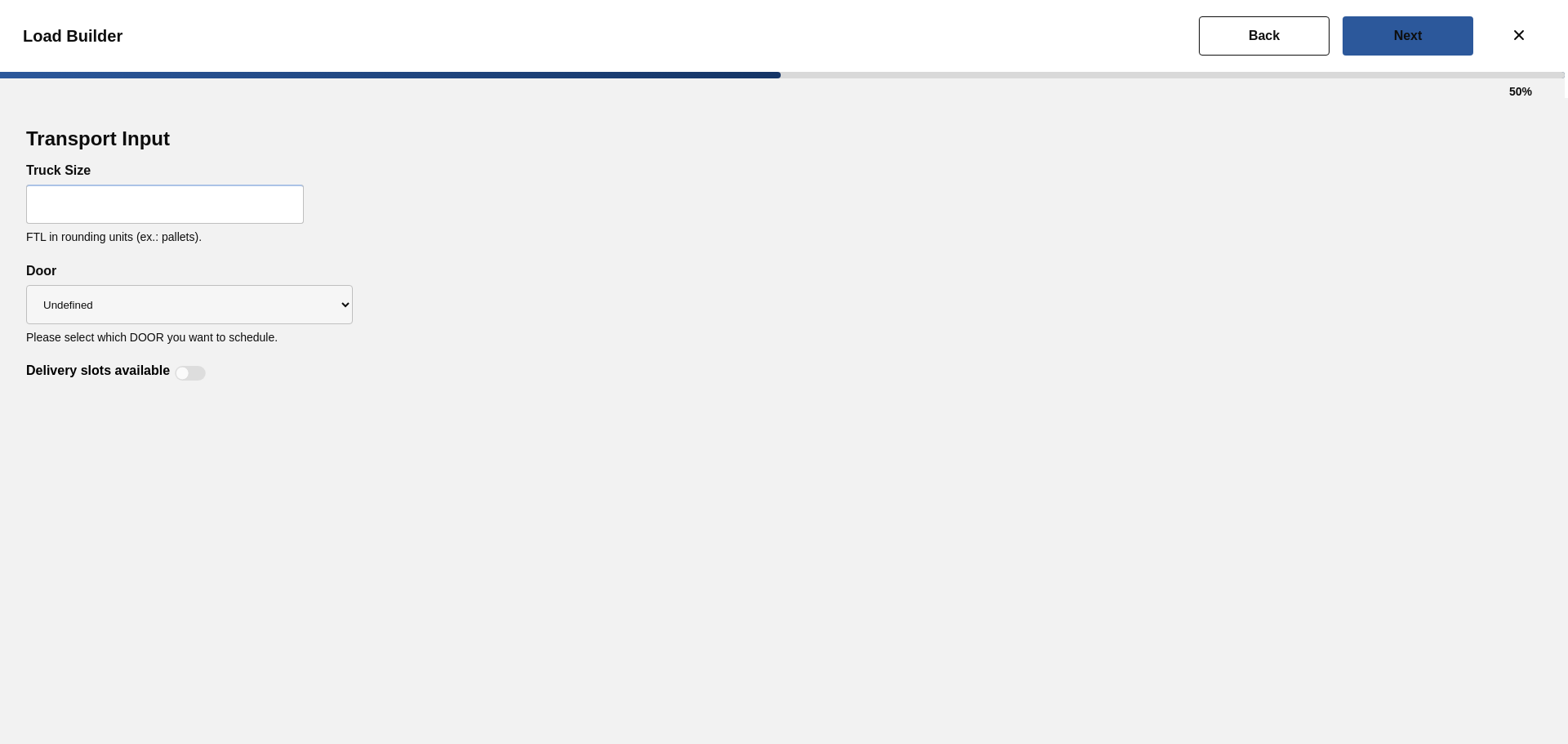
click at [180, 209] on input "text" at bounding box center [165, 204] width 278 height 39
type input "58"
click at [300, 273] on div "Door Undefined DR1 DR14 DR14T Please select which DOOR you want to schedule." at bounding box center [189, 303] width 327 height 80
click at [296, 281] on div "Undefined DR1 DR14 DR14T" at bounding box center [189, 304] width 327 height 52
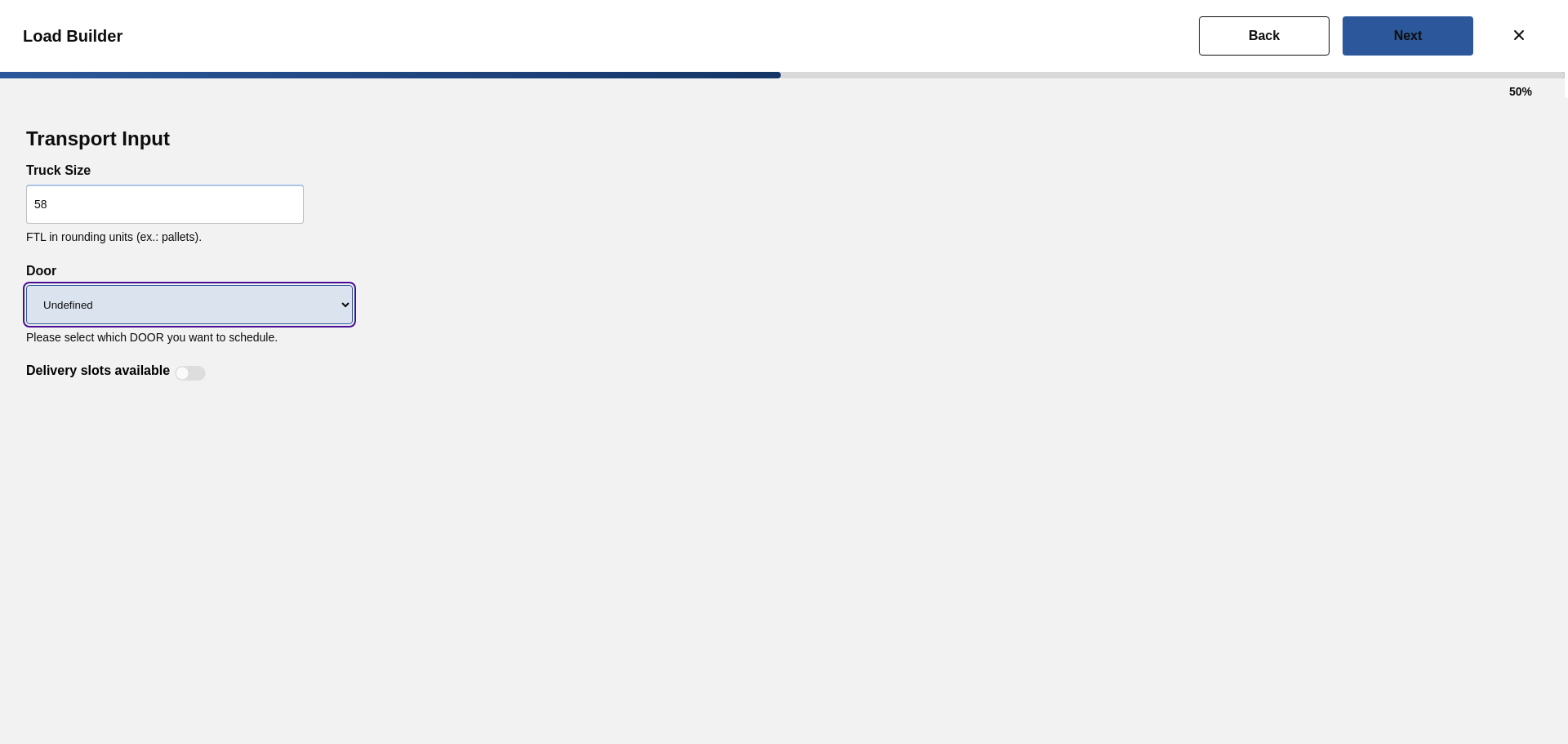
drag, startPoint x: 292, startPoint y: 290, endPoint x: 217, endPoint y: 322, distance: 81.5
click at [292, 290] on select "Undefined DR1 DR14 DR14T" at bounding box center [189, 304] width 327 height 39
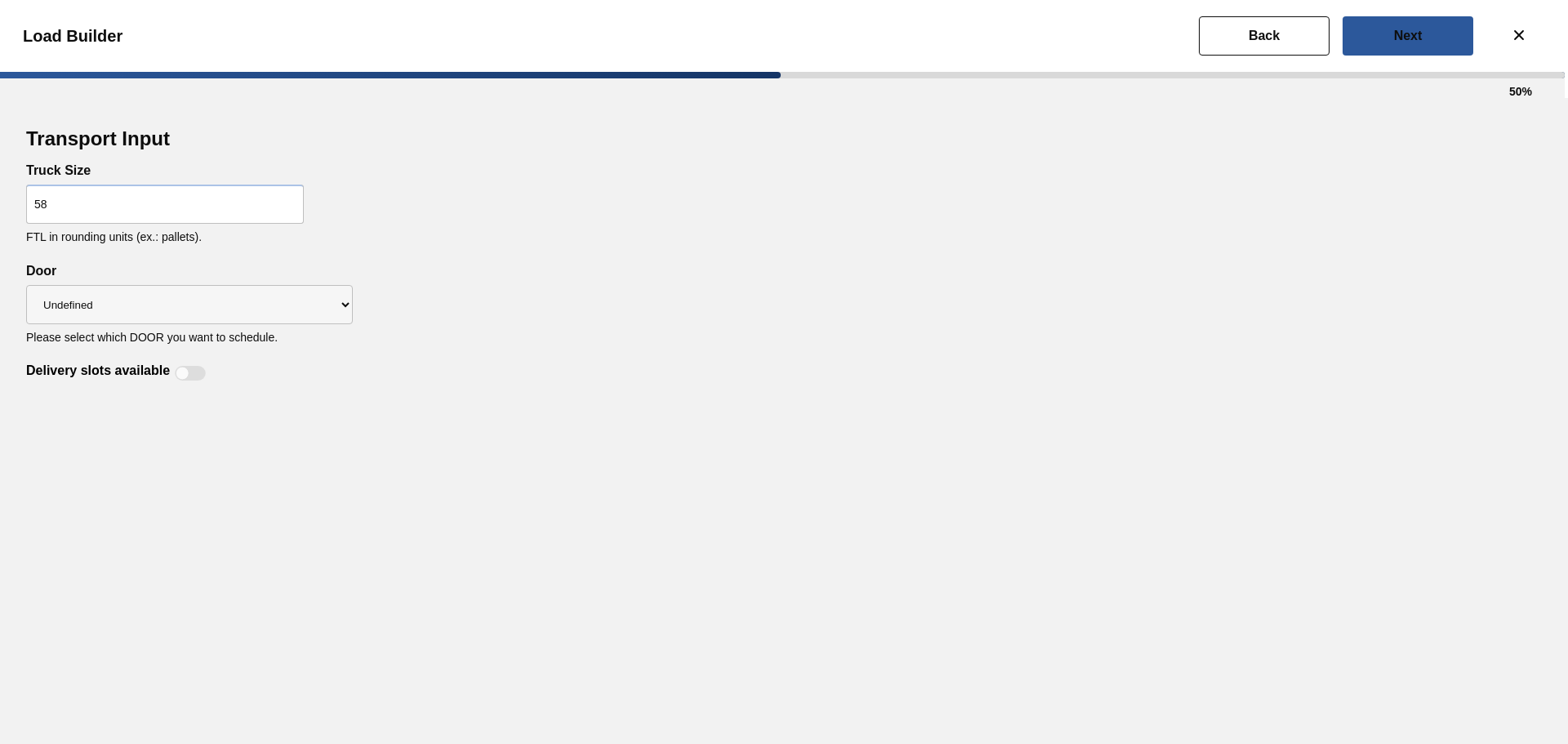
drag, startPoint x: 632, startPoint y: 442, endPoint x: 318, endPoint y: 372, distance: 321.7
click at [632, 442] on div "Transport Input Truck Size 58 FTL in rounding units (ex.: pallets). Delivery sl…" at bounding box center [784, 421] width 1568 height 646
click at [184, 368] on div at bounding box center [182, 373] width 14 height 14
checkbox input "true"
click at [1245, 34] on button "Back" at bounding box center [1265, 35] width 131 height 39
